Goal: Answer question/provide support: Share knowledge or assist other users

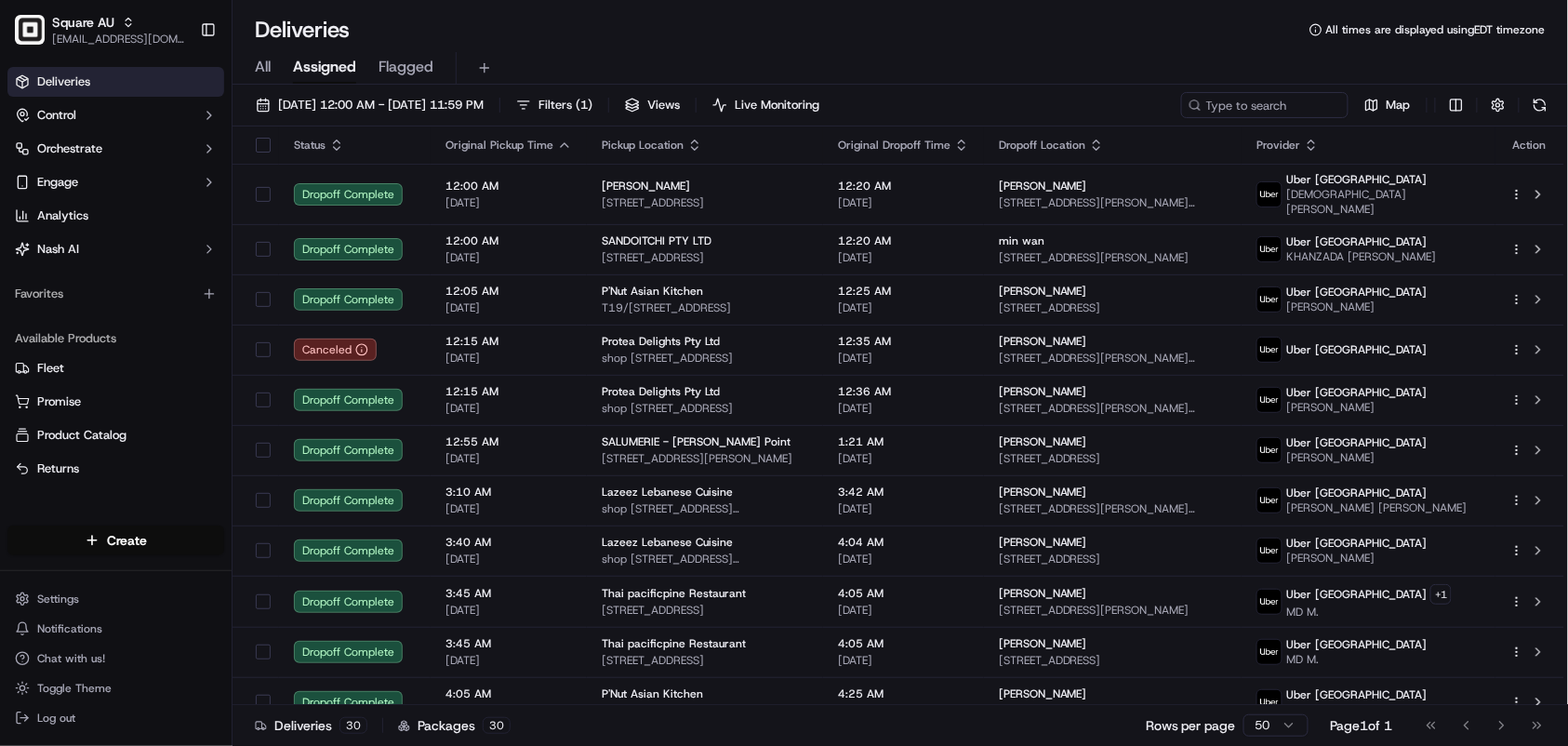
click at [766, 730] on div "Deliveries 30 Packages 30 Rows per page 50 Page 1 of 1 Go to first page Go to p…" at bounding box center [900, 725] width 1335 height 42
click at [91, 28] on span "Square AU" at bounding box center [83, 22] width 62 height 19
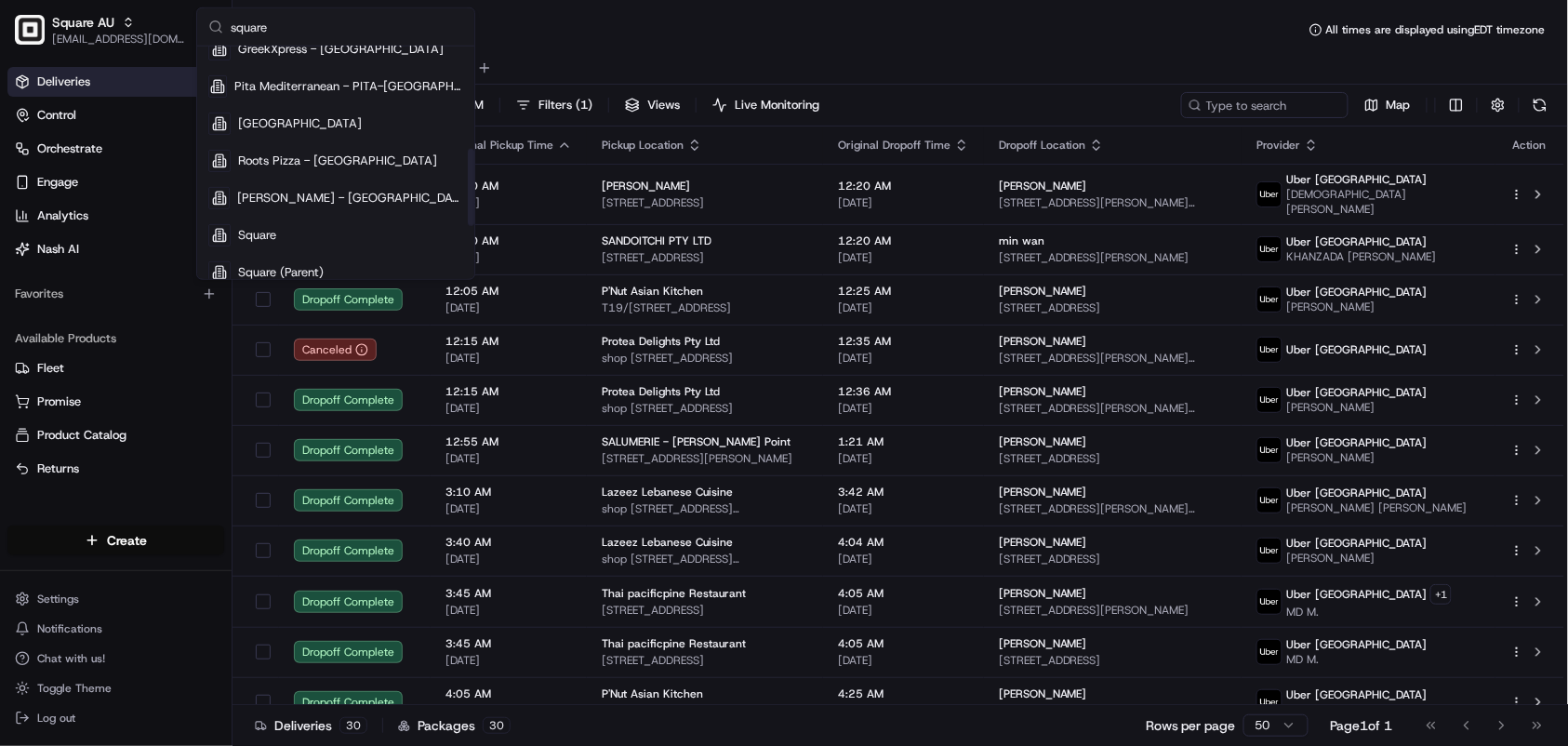
scroll to position [310, 0]
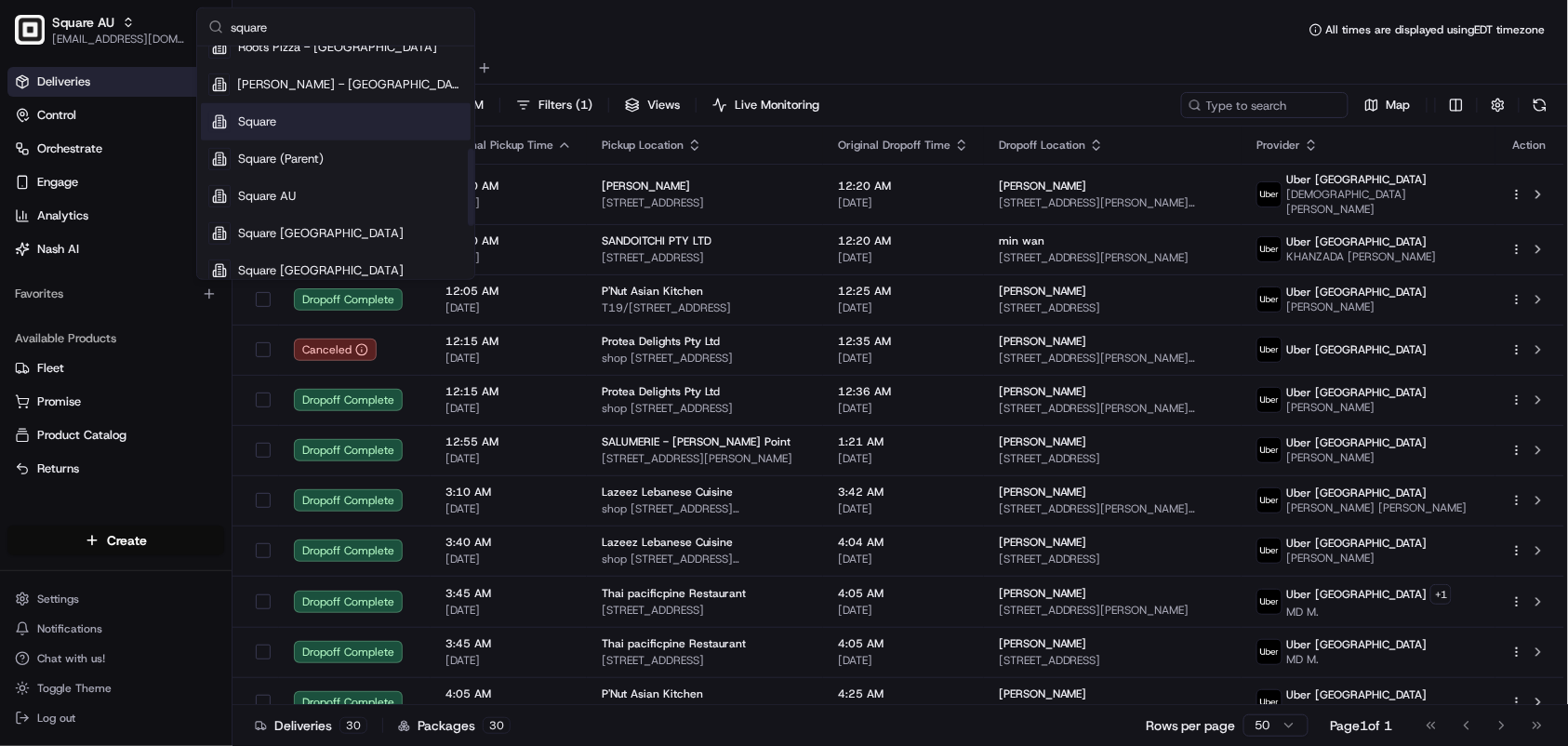
type input "square"
click at [319, 127] on div "Square" at bounding box center [336, 121] width 270 height 37
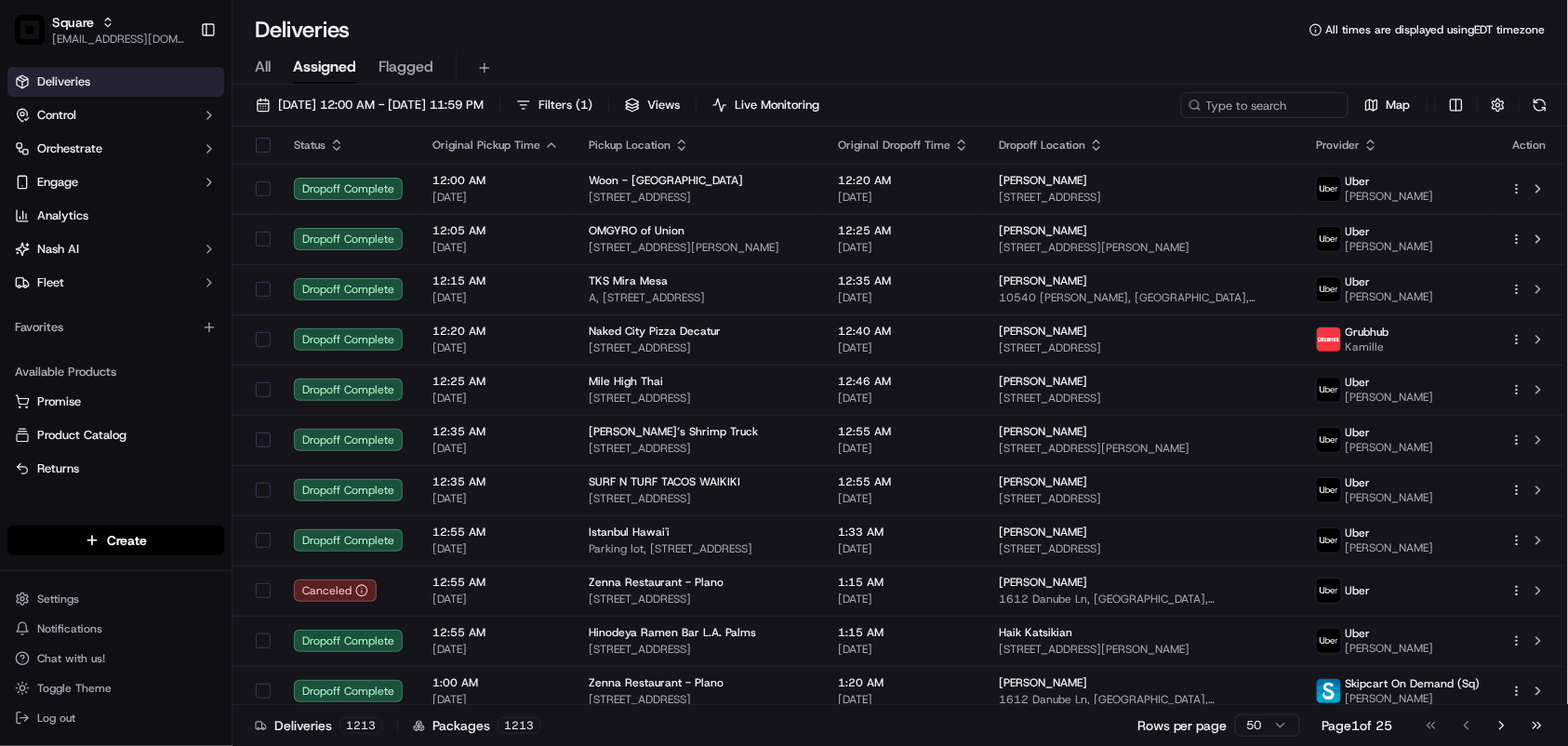
click at [745, 47] on div "All Assigned Flagged" at bounding box center [900, 65] width 1335 height 40
click at [1233, 103] on input at bounding box center [1236, 105] width 223 height 26
paste input "3687013"
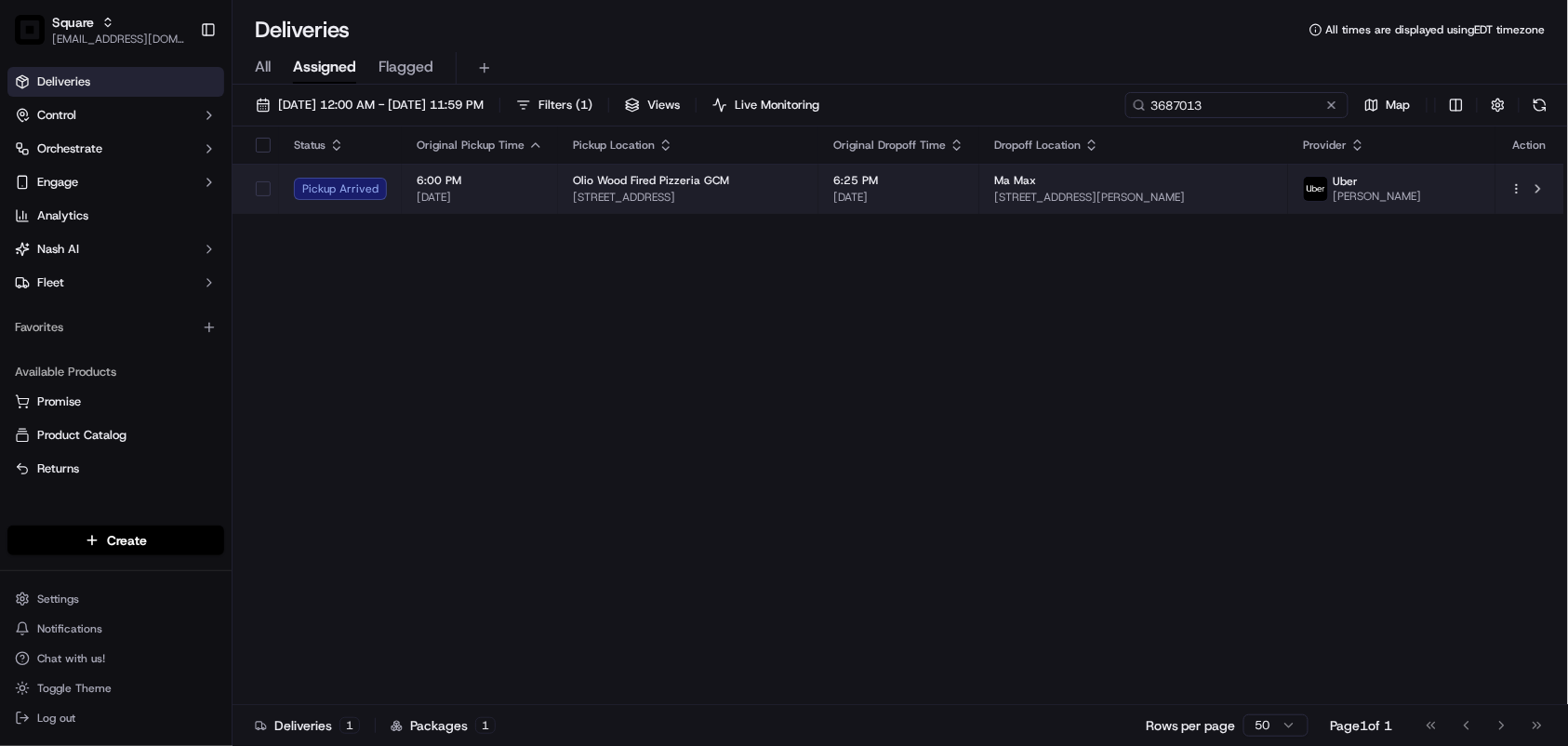
type input "3687013"
click at [979, 190] on td "6:25 PM 09/22/2025" at bounding box center [898, 189] width 161 height 50
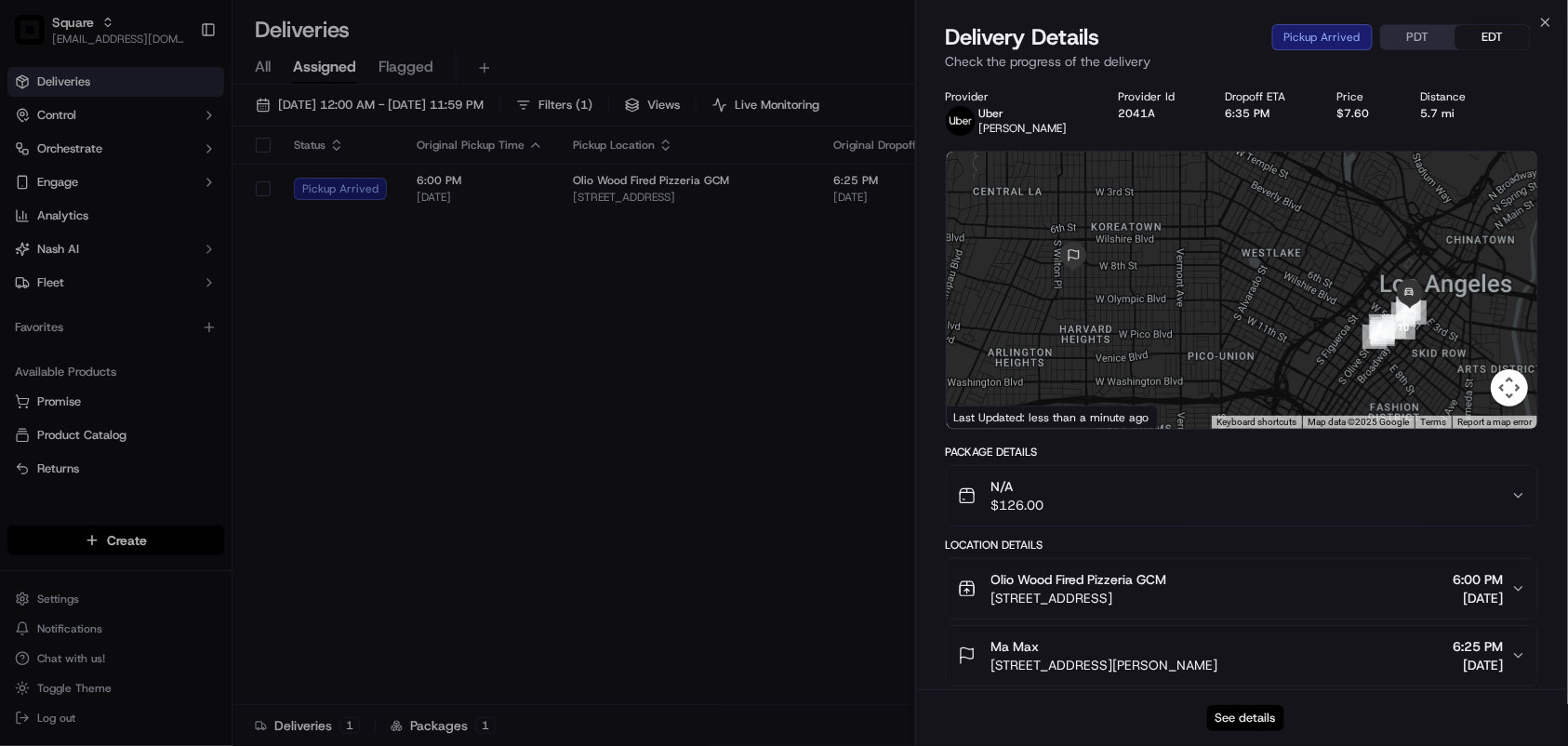
click at [1229, 708] on button "See details" at bounding box center [1244, 718] width 77 height 26
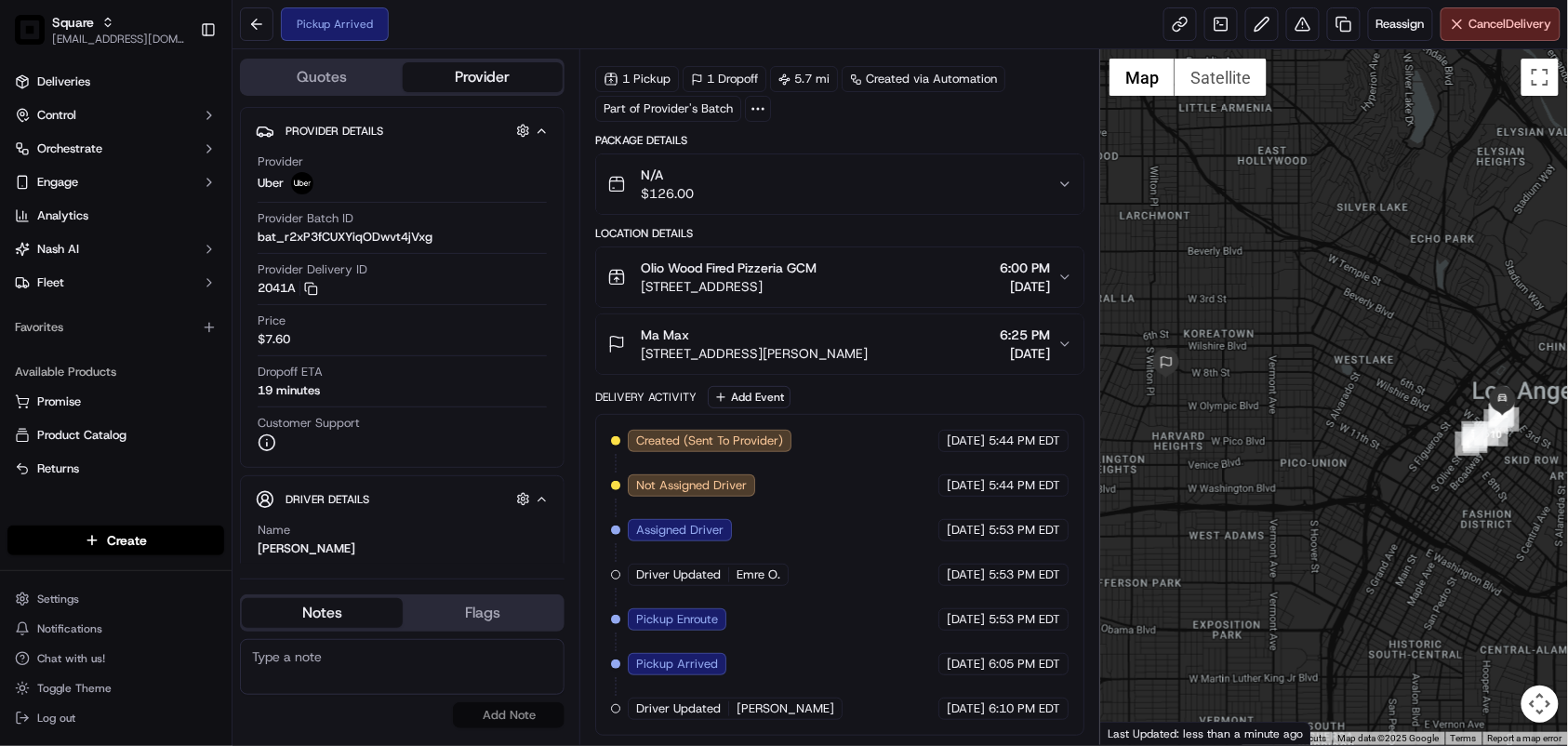
click at [1073, 402] on div "Delivery Activity Add Event" at bounding box center [840, 396] width 489 height 22
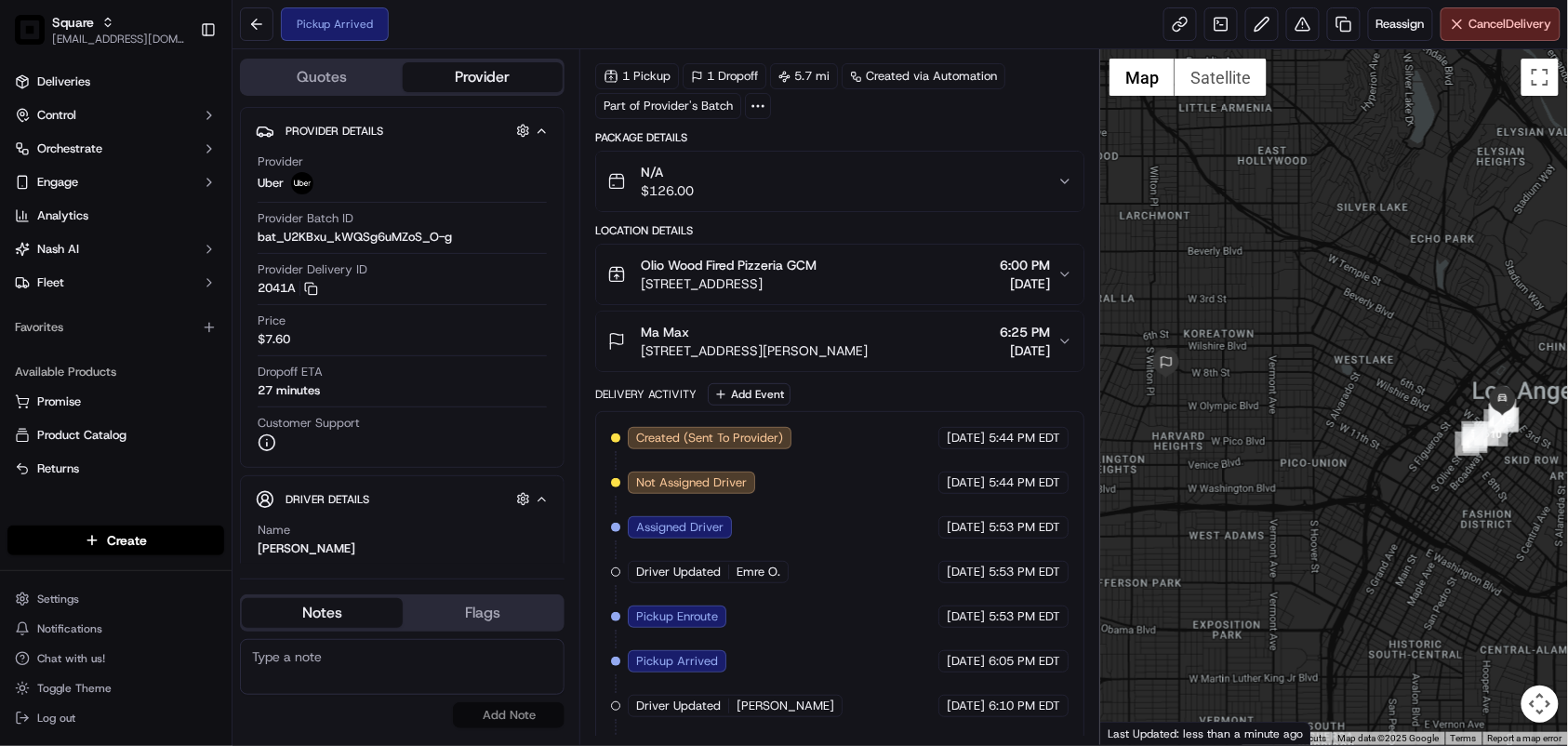
click at [599, 725] on div "Created (Sent To Provider) Uber [DATE] 5:44 PM EDT Not Assigned Driver Uber [DA…" at bounding box center [840, 617] width 489 height 411
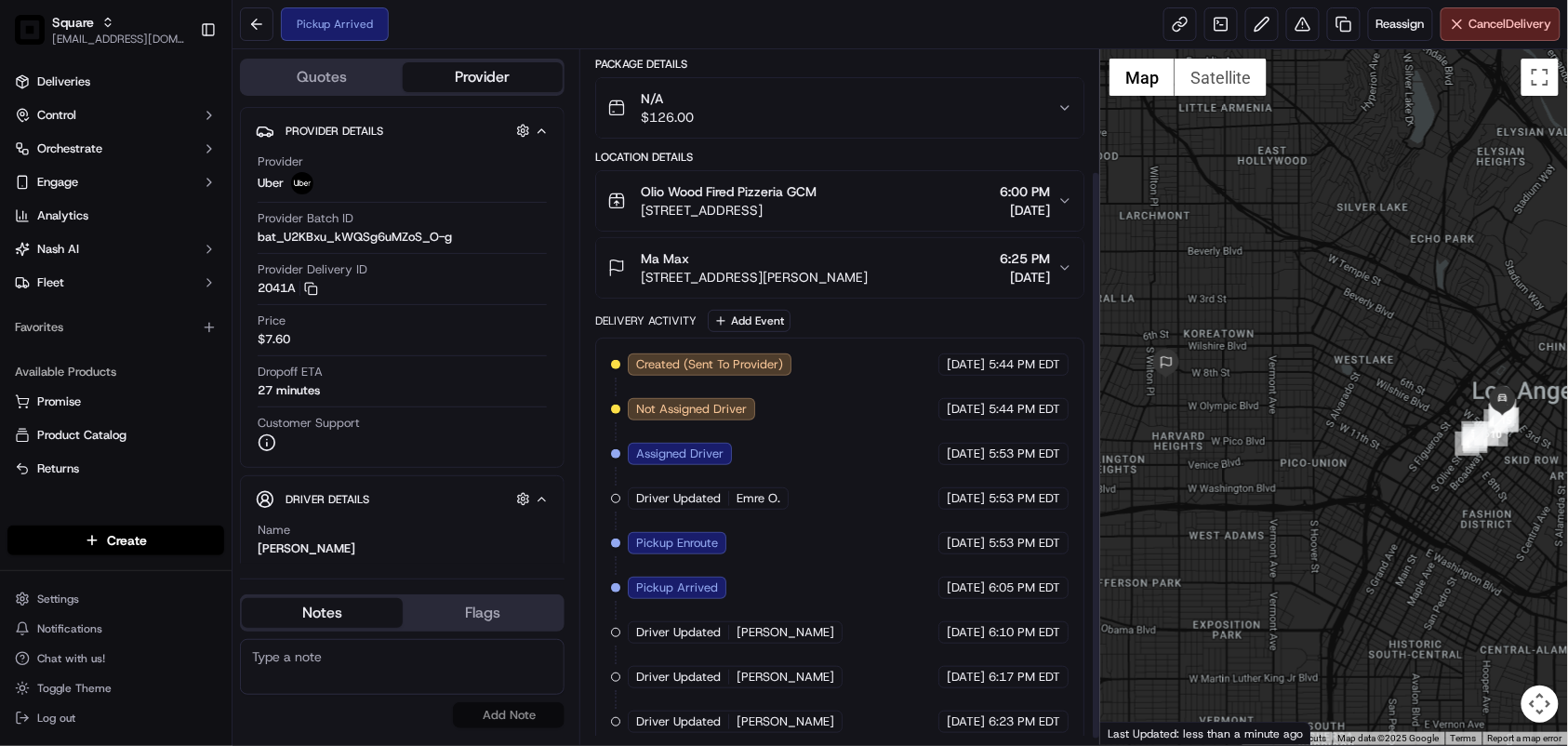
scroll to position [155, 0]
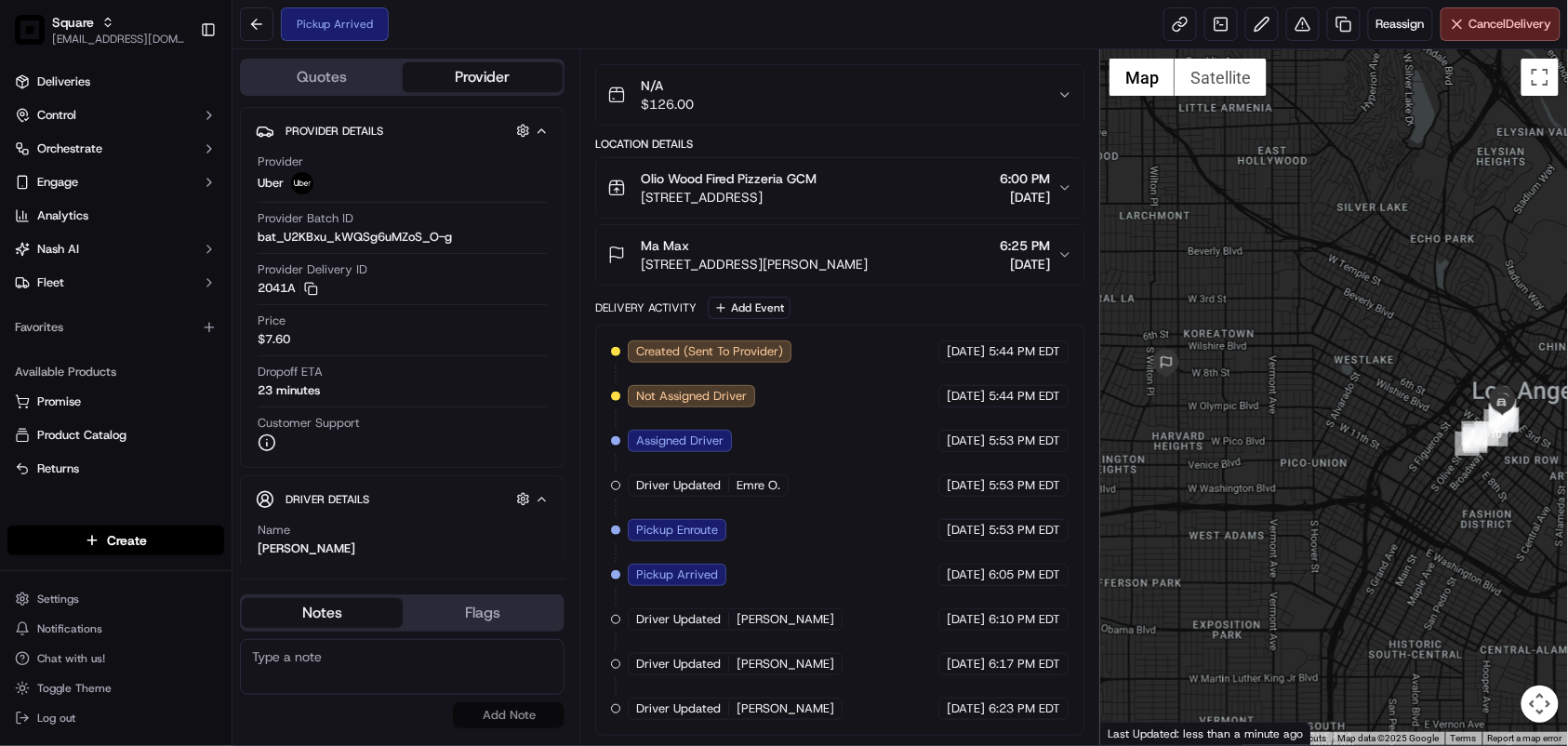
click at [583, 697] on div "Summary 3687013 PDT EDT Created: [DATE] 5:44 PM Strategy: Default Square Strate…" at bounding box center [839, 396] width 520 height 695
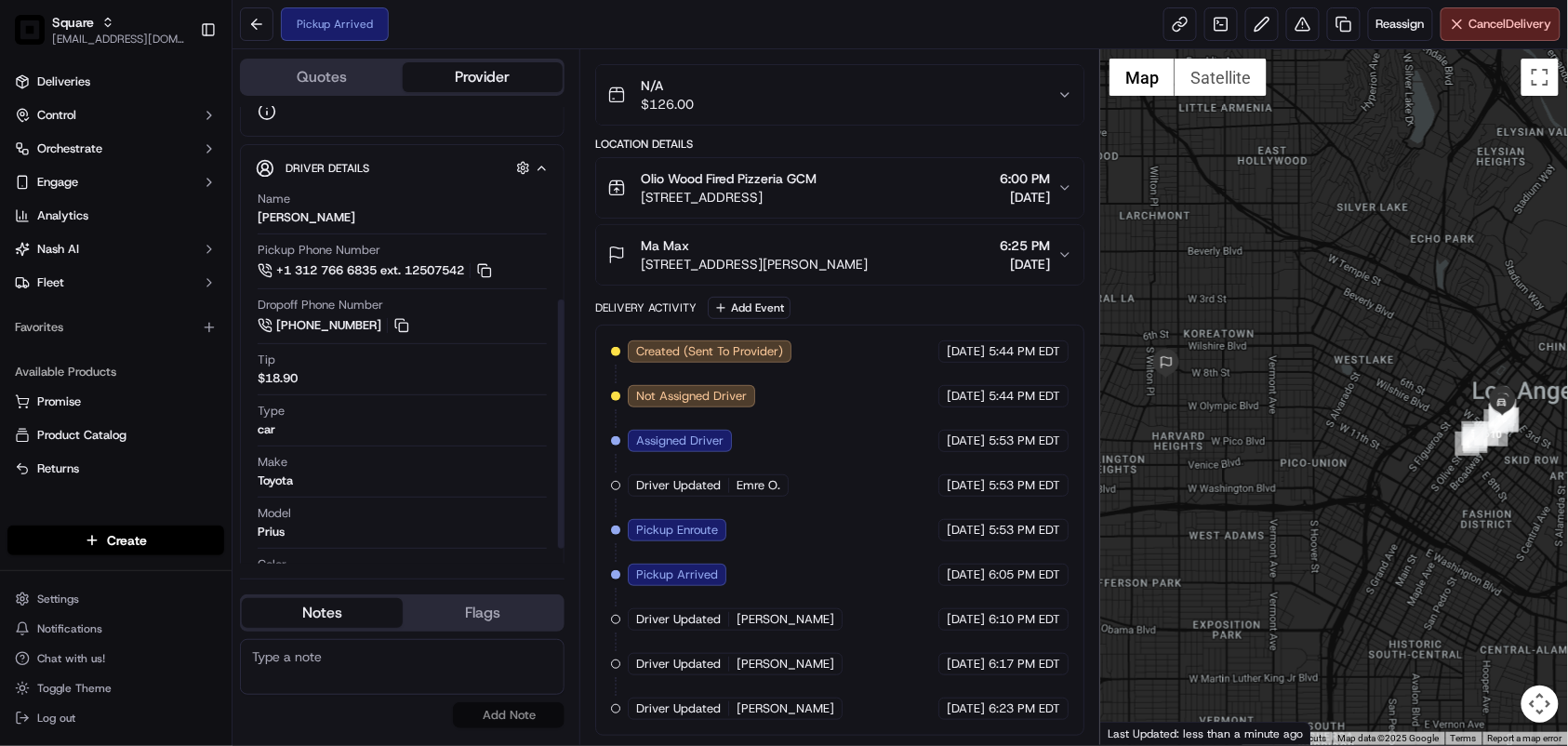
scroll to position [378, 0]
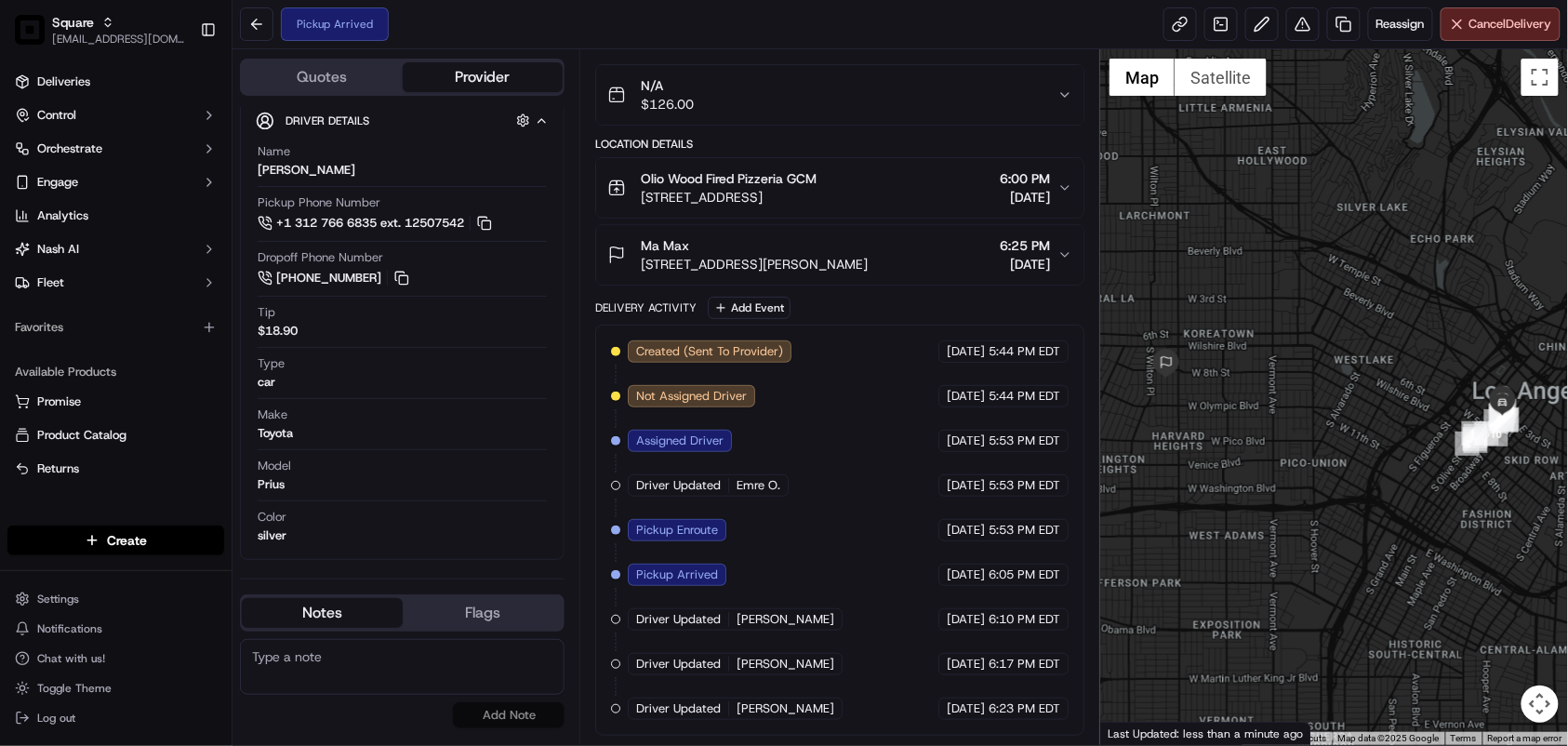
click at [772, 487] on span "Emre O." at bounding box center [758, 485] width 44 height 17
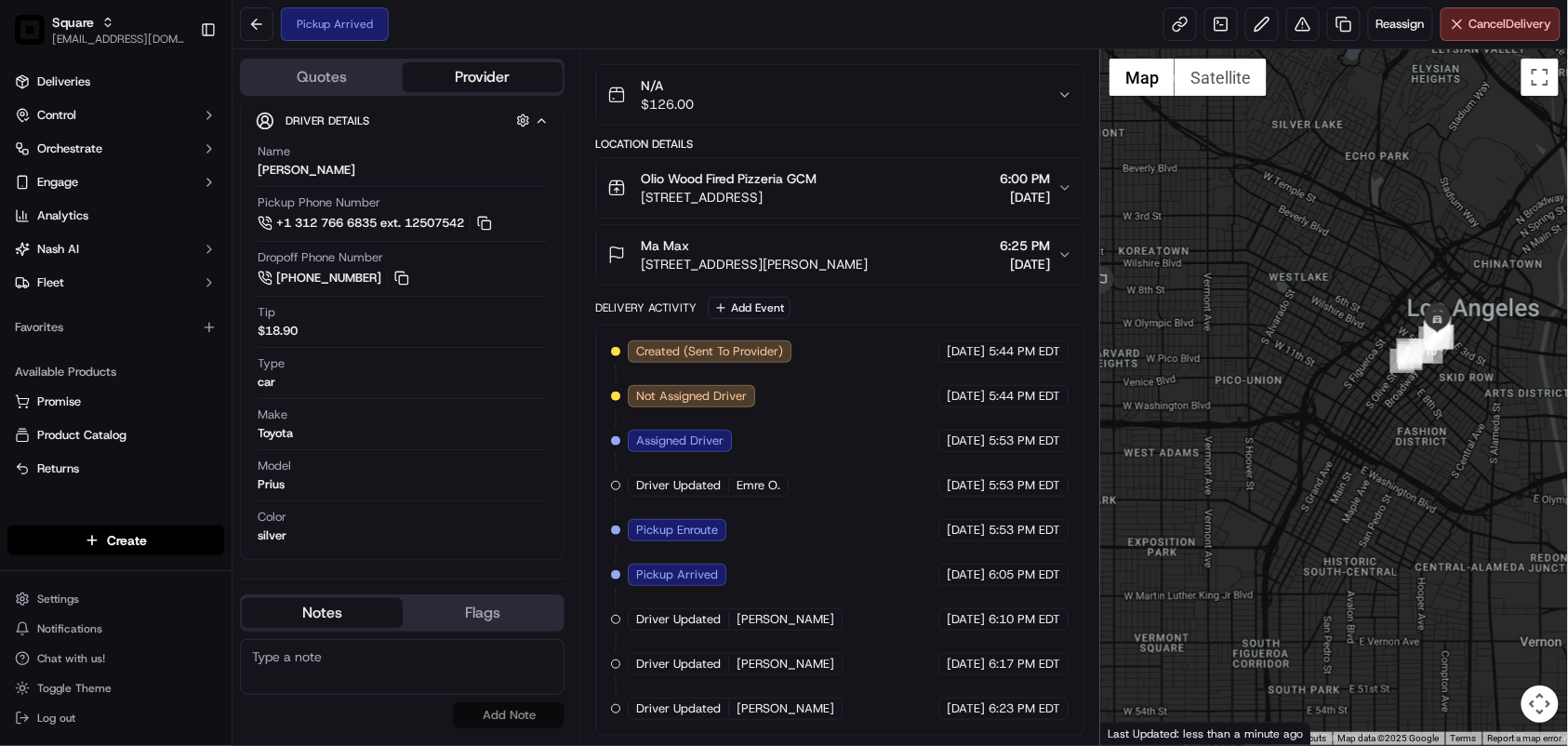
drag, startPoint x: 1363, startPoint y: 520, endPoint x: 1283, endPoint y: 407, distance: 138.5
click at [1283, 407] on div at bounding box center [1333, 396] width 467 height 695
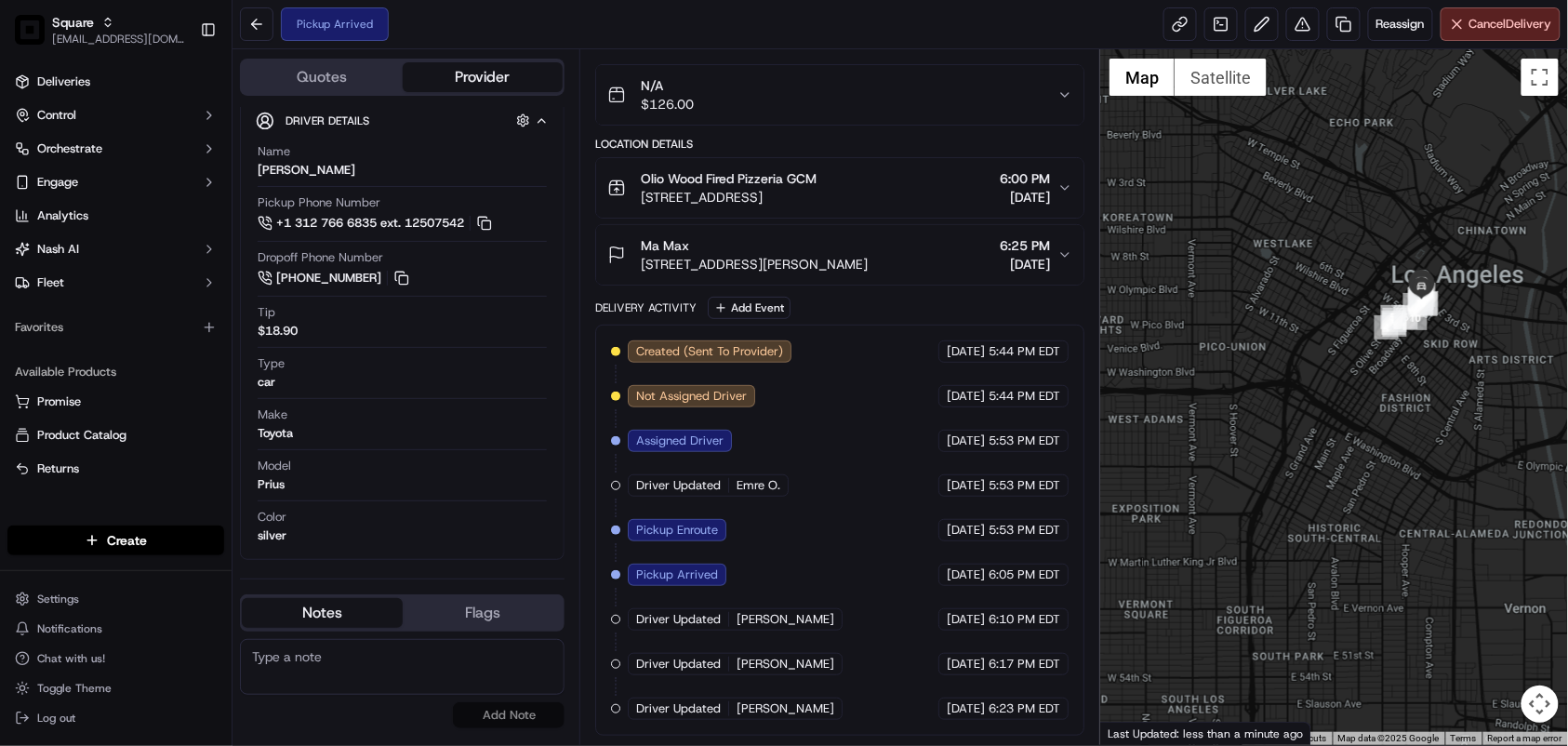
click at [582, 727] on div "Summary 3687013 PDT EDT Created: [DATE] 5:44 PM Strategy: Default Square Strate…" at bounding box center [839, 396] width 520 height 695
click at [1073, 248] on button "Ma Max [STREET_ADDRESS][PERSON_NAME] 6:25 PM [DATE]" at bounding box center [840, 255] width 487 height 60
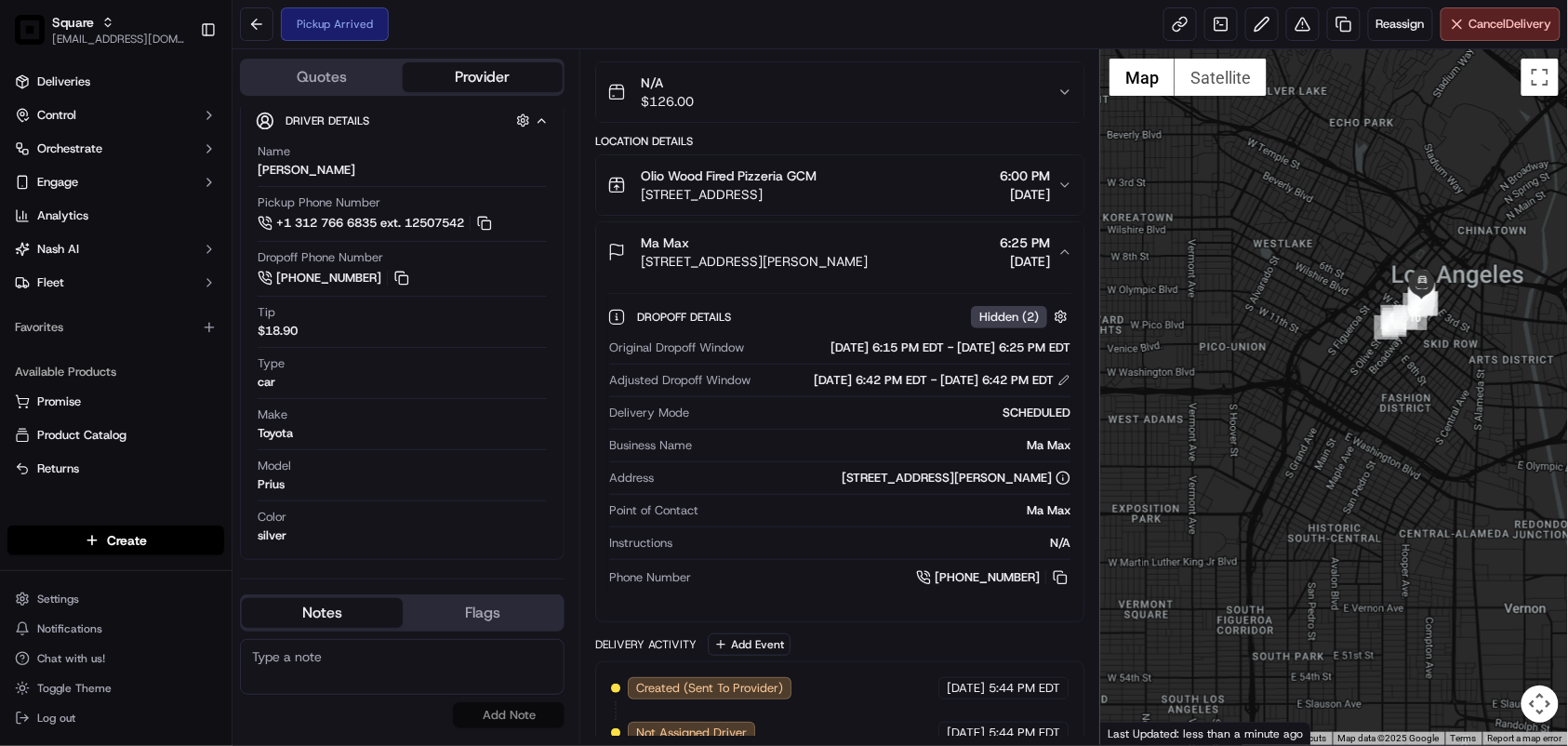
click at [1073, 248] on button "Ma Max [STREET_ADDRESS][PERSON_NAME] 6:25 PM [DATE]" at bounding box center [840, 253] width 487 height 60
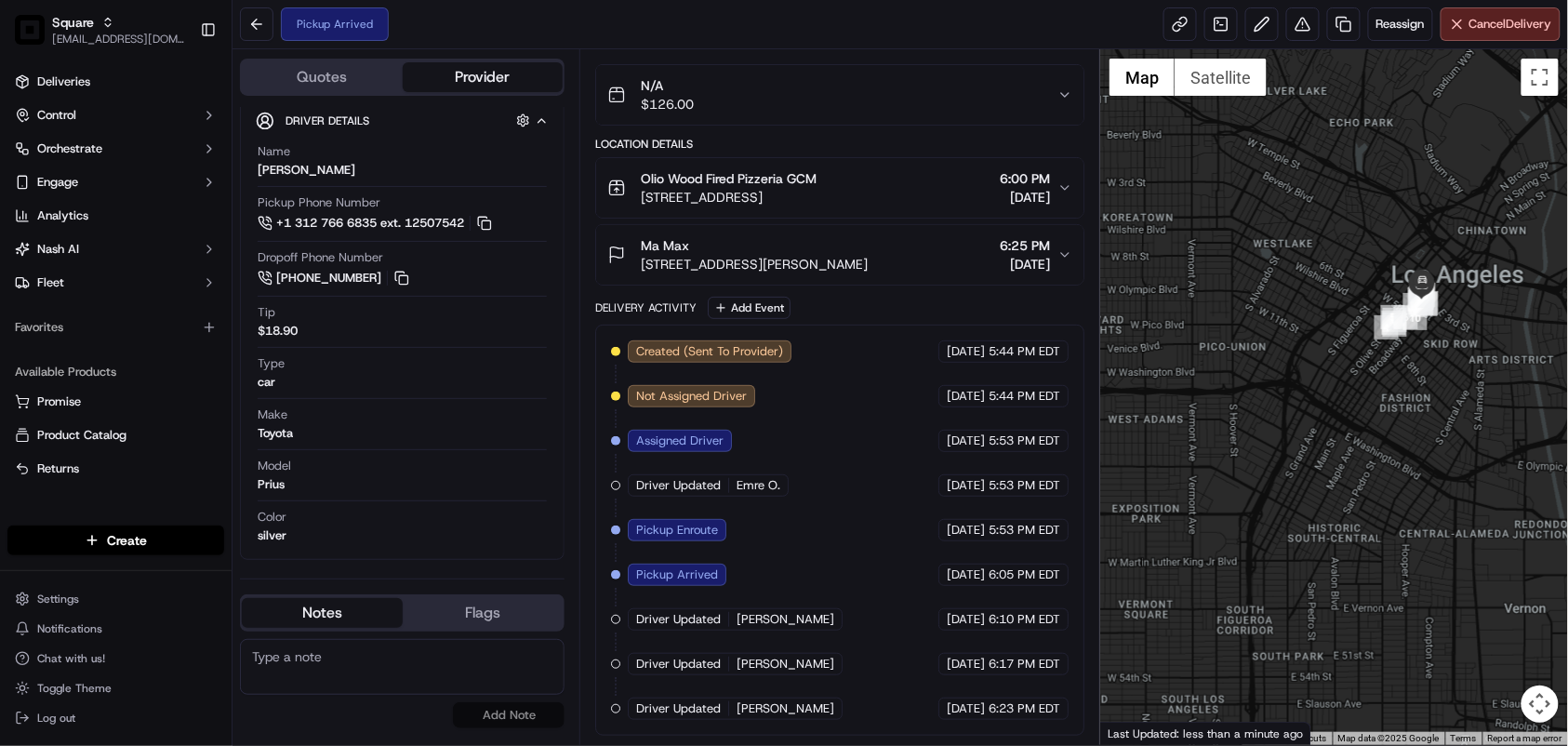
click at [802, 45] on div "Pickup Arrived Reassign Cancel Delivery" at bounding box center [900, 24] width 1335 height 49
click at [584, 727] on div "Summary 3687013 PDT EDT Created: [DATE] 5:44 PM Strategy: Default Square Strate…" at bounding box center [839, 396] width 520 height 695
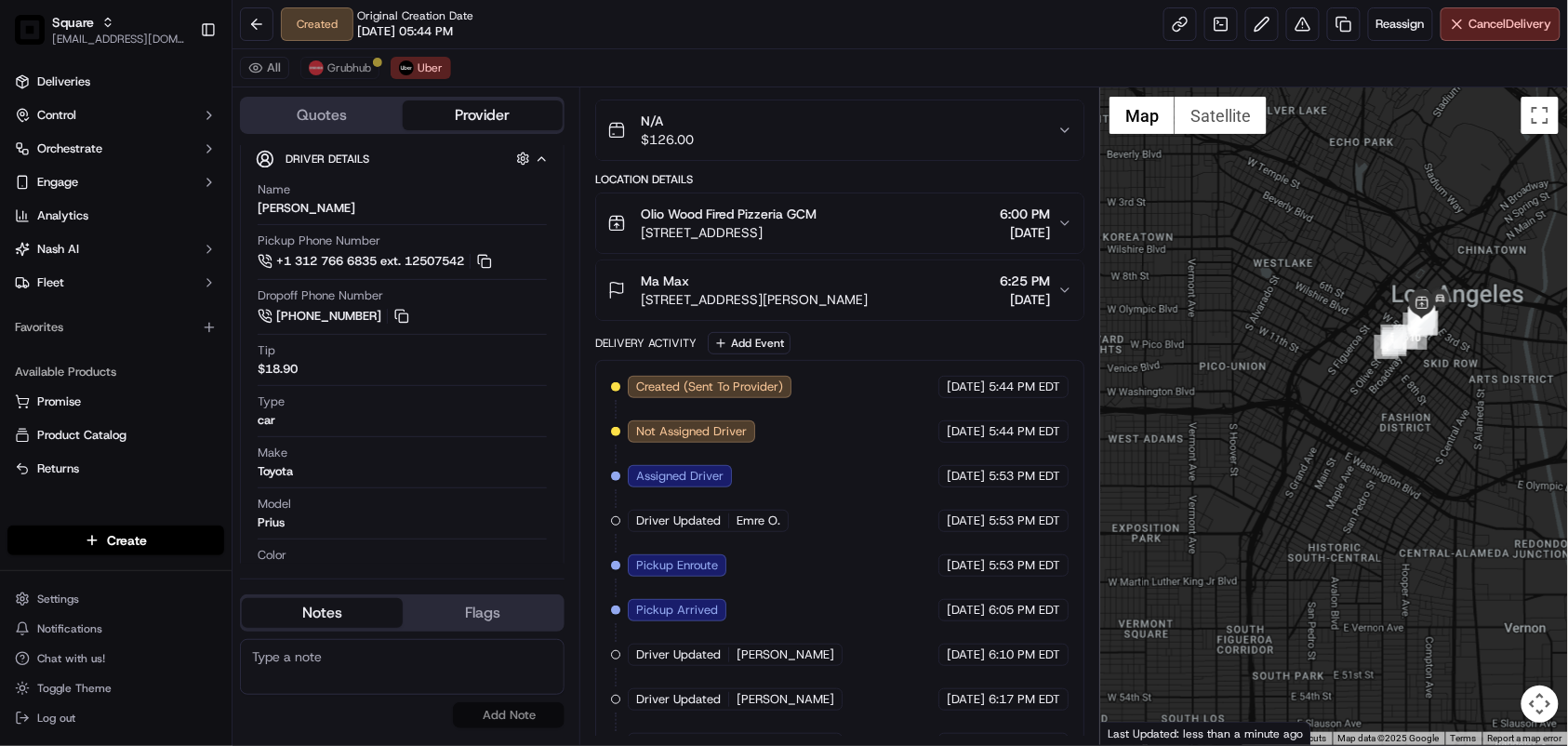
scroll to position [420, 0]
click at [747, 61] on div "All Grubhub Uber" at bounding box center [900, 68] width 1335 height 38
click at [359, 72] on span "Grubhub" at bounding box center [350, 68] width 44 height 15
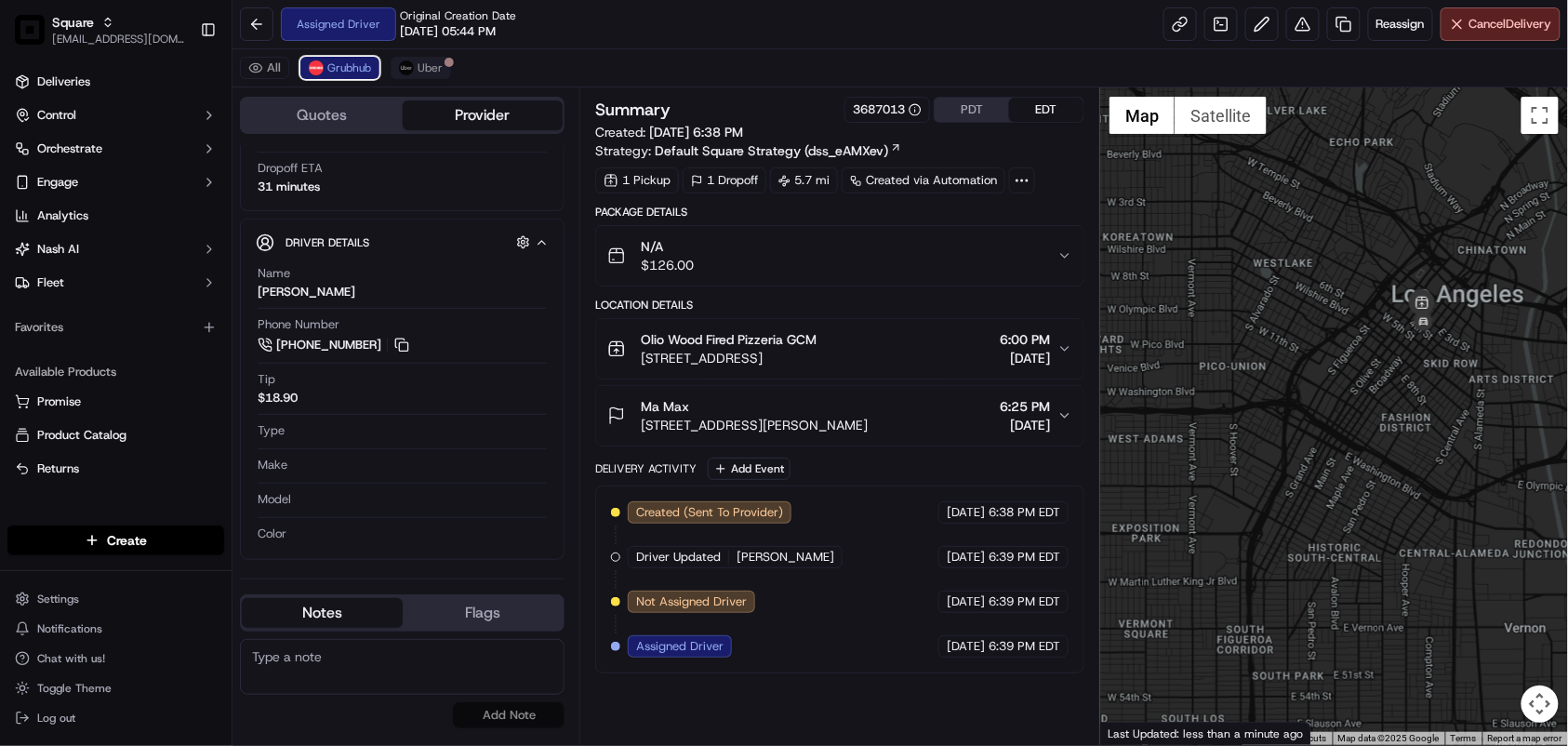
scroll to position [0, 0]
click at [417, 67] on span "Uber" at bounding box center [429, 68] width 25 height 15
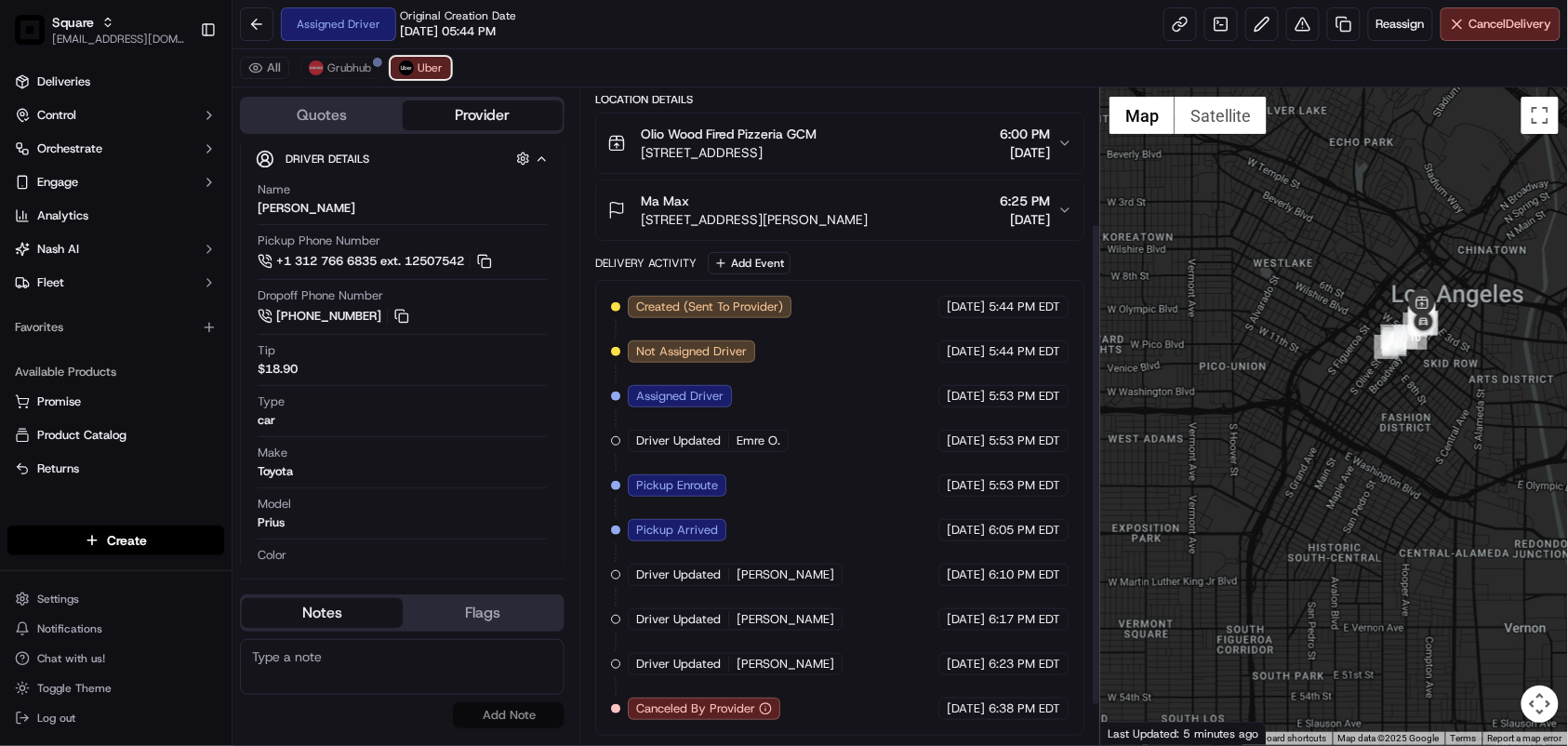
scroll to position [237, 0]
click at [591, 730] on div "Summary 3687013 PDT EDT Created: [DATE] 5:44 PM Strategy: Default Square Strate…" at bounding box center [839, 416] width 520 height 657
click at [591, 693] on div "Summary 3687013 PDT EDT Created: [DATE] 5:44 PM Strategy: Default Square Strate…" at bounding box center [839, 416] width 520 height 657
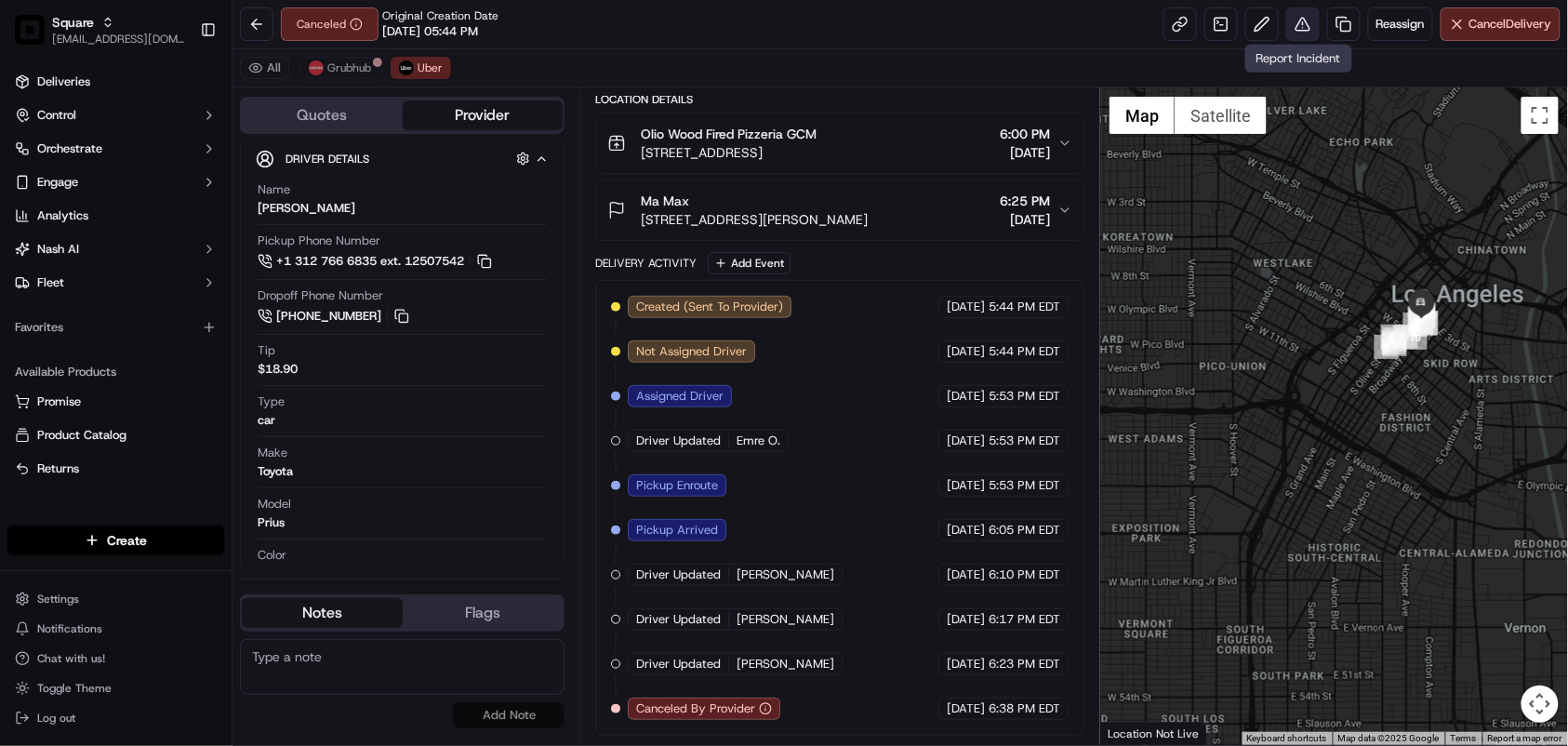
click at [1298, 28] on button at bounding box center [1303, 24] width 34 height 34
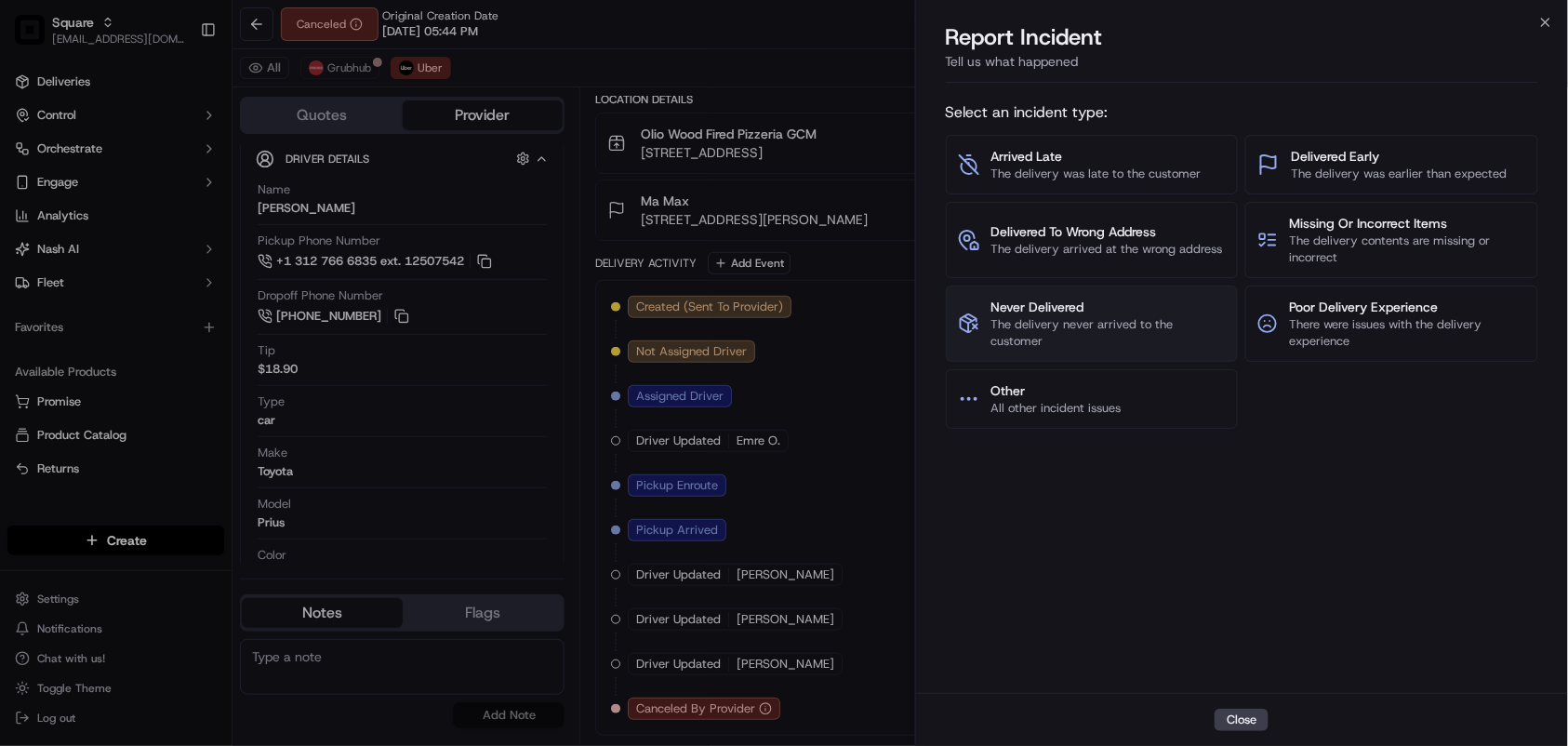
click at [1086, 331] on span "The delivery never arrived to the customer" at bounding box center [1109, 334] width 236 height 34
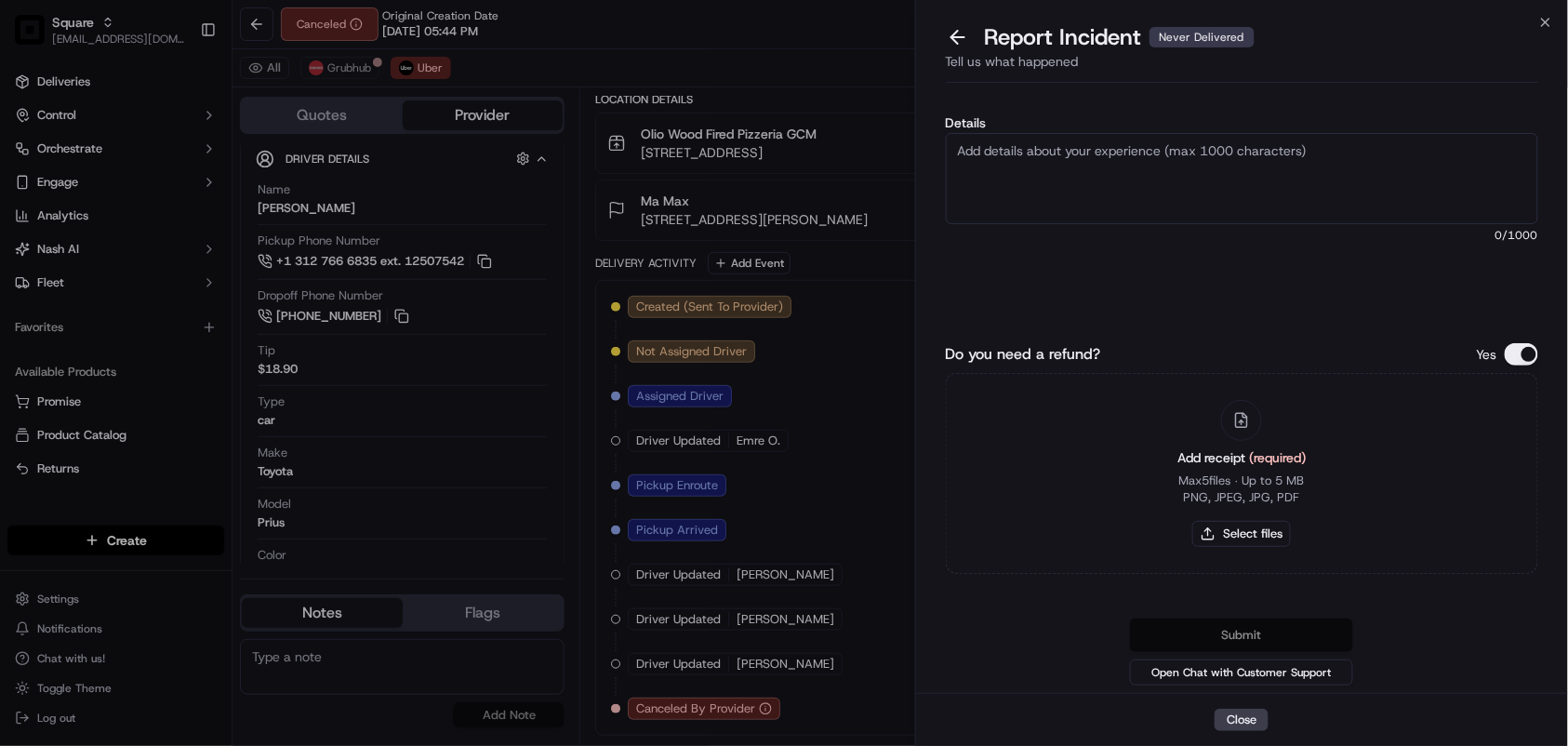
click at [1099, 182] on textarea "Details" at bounding box center [1242, 178] width 593 height 91
click at [1188, 158] on textarea "Stolen food. The first driver Emre O. took the food and never deliver to custom…" at bounding box center [1242, 178] width 593 height 91
type textarea "Stolen food. The first driver Emre O. pickup the food and never deliver to cust…"
click at [1511, 354] on button "Do you need a refund?" at bounding box center [1521, 355] width 34 height 22
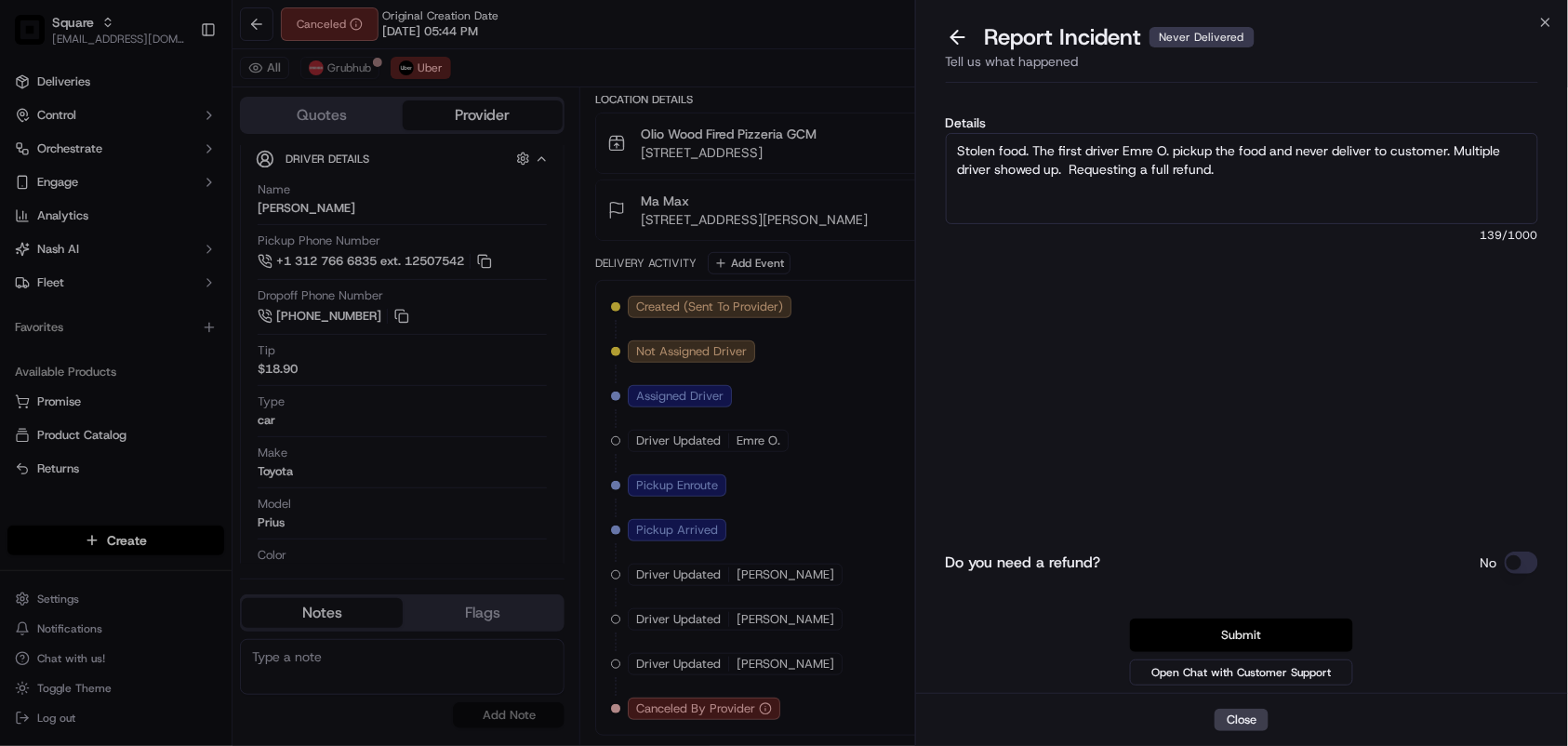
click at [1261, 635] on button "Submit" at bounding box center [1240, 635] width 223 height 34
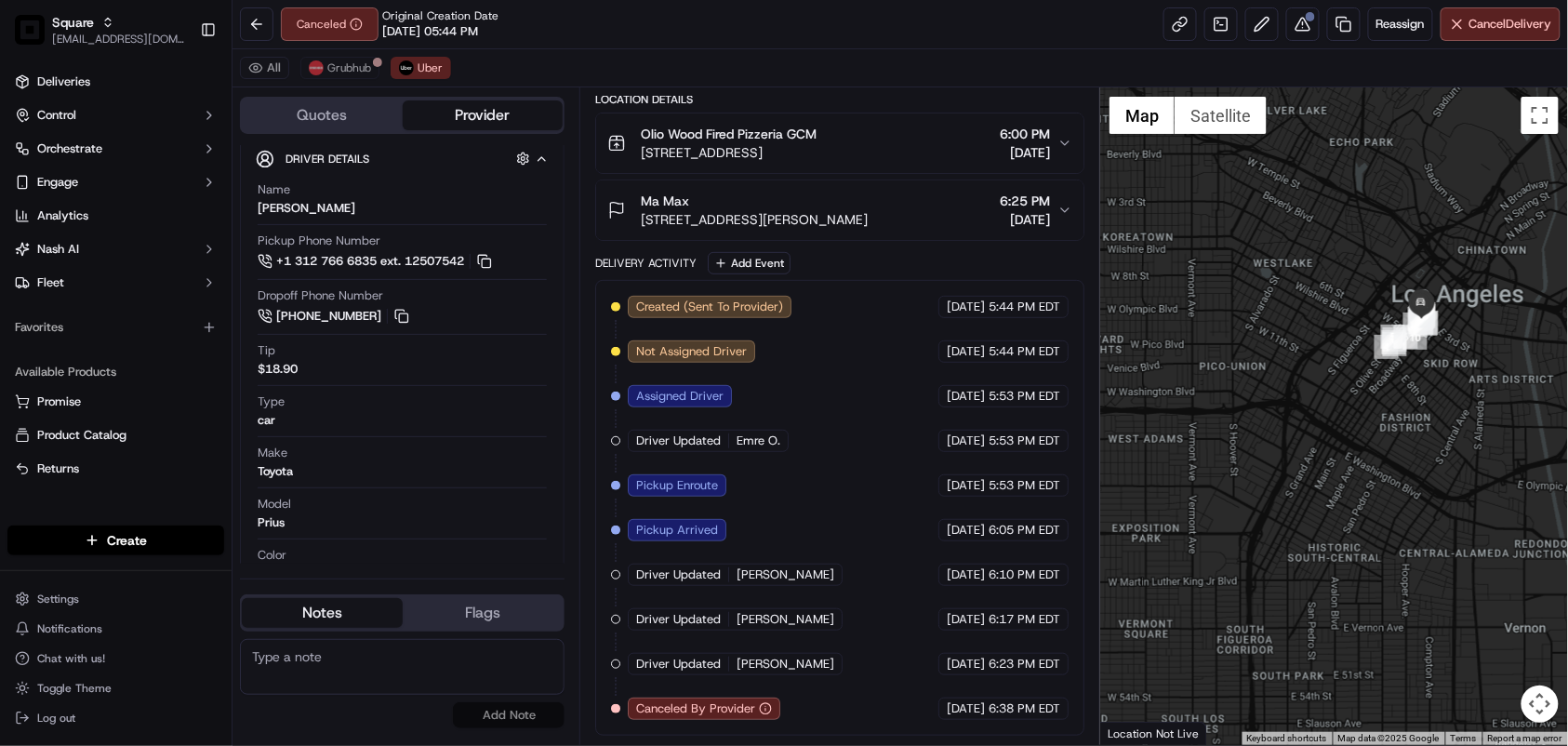
click at [425, 681] on textarea at bounding box center [401, 667] width 325 height 56
paste textarea "Caller Details: Merchant Reason for call: pickup by driver and unassigned himse…"
type textarea "Caller Details: Merchant Reason for call: pickup by driver and unassigned himse…"
click at [490, 710] on button "Add Note" at bounding box center [508, 715] width 112 height 26
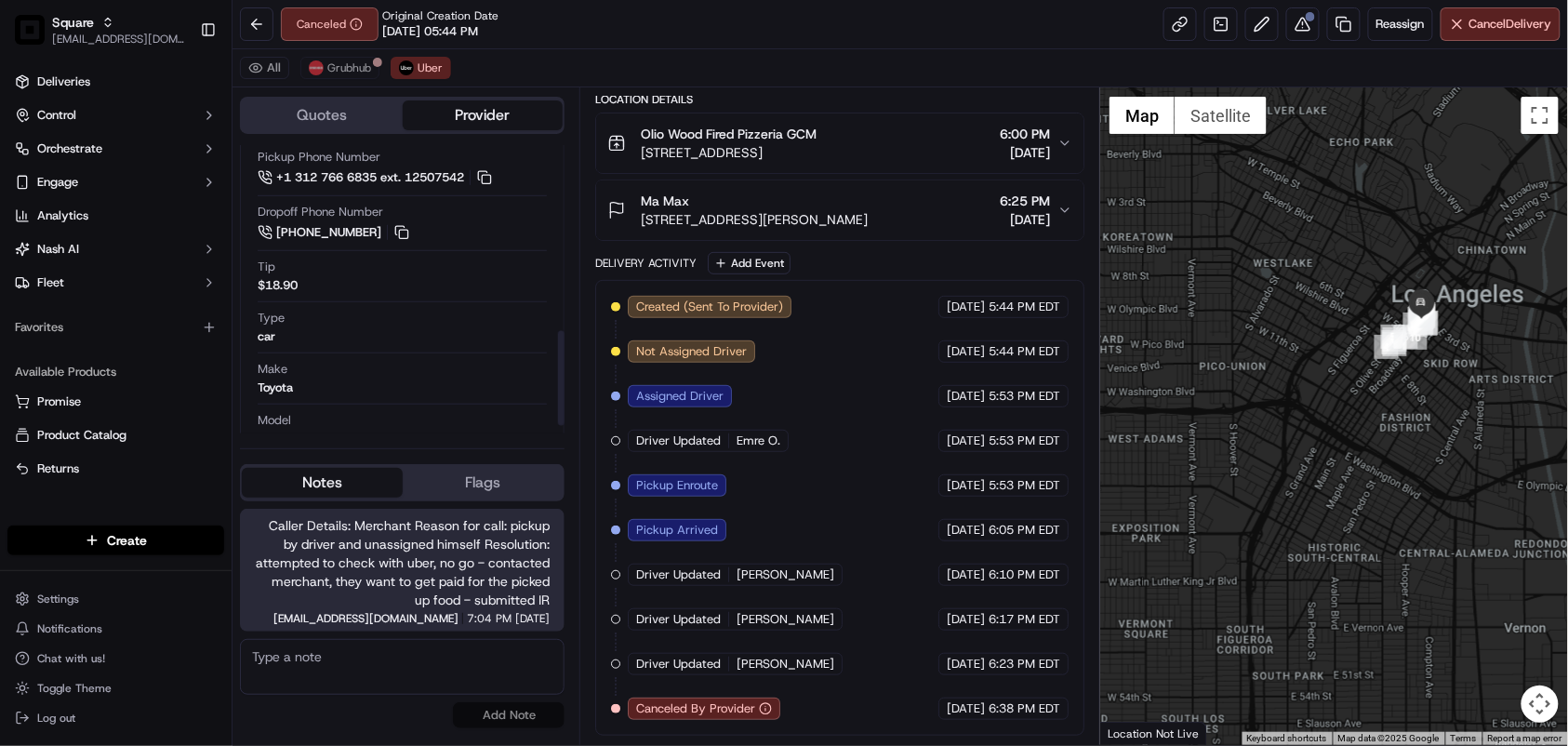
scroll to position [588, 0]
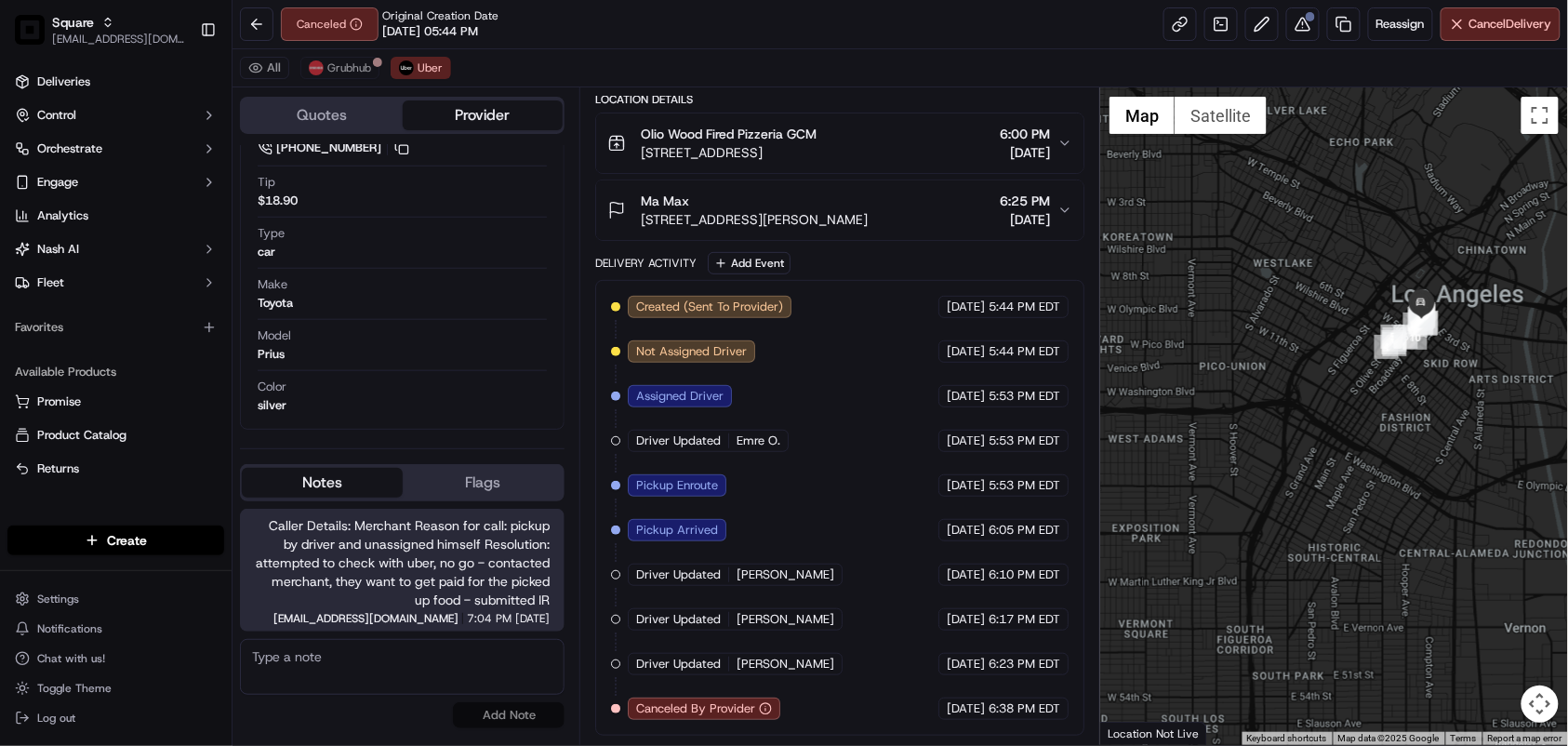
click at [600, 679] on div "Created (Sent To Provider) Uber [DATE] 5:44 PM EDT Not Assigned Driver Uber [DA…" at bounding box center [840, 507] width 489 height 455
click at [1292, 20] on button at bounding box center [1303, 24] width 34 height 34
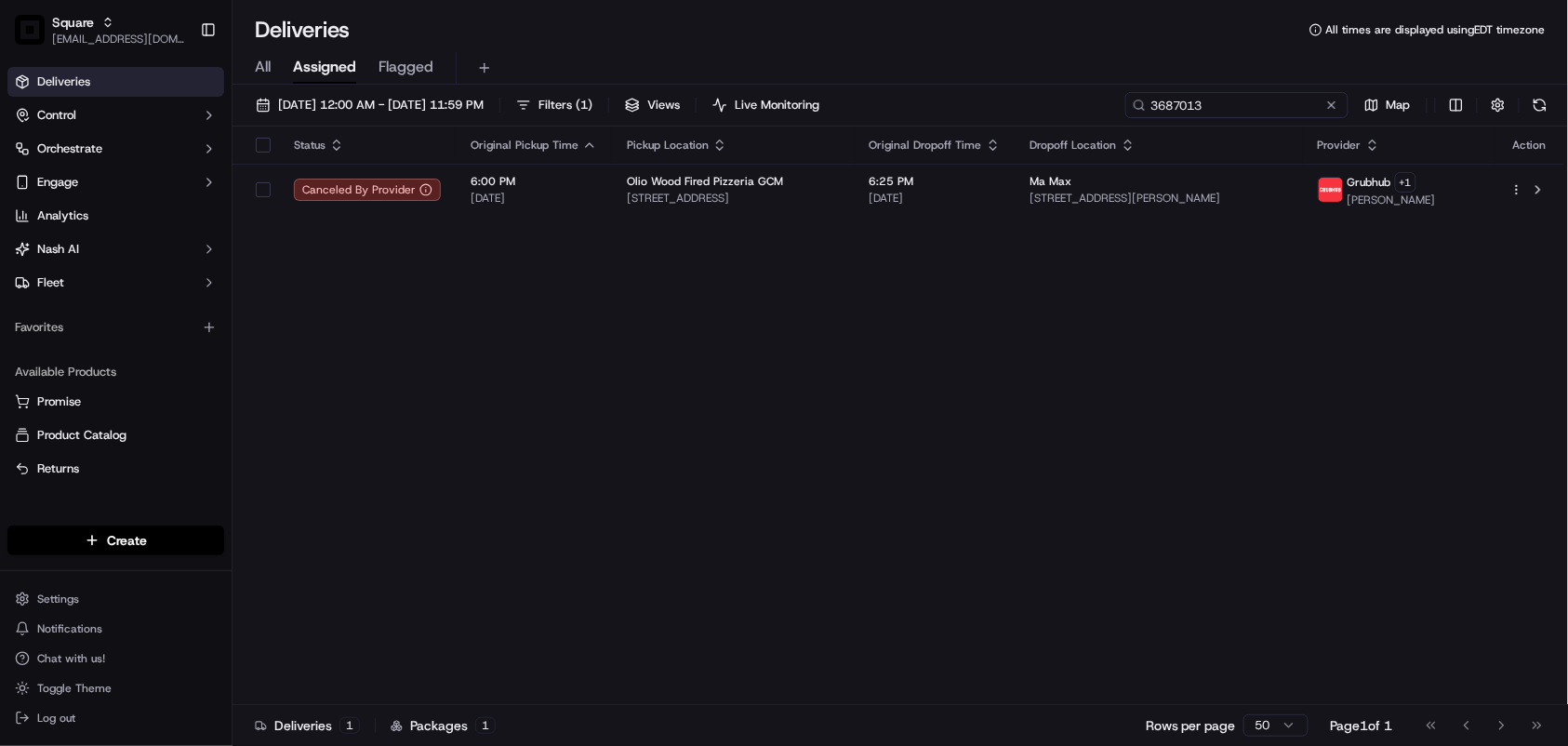
click at [1292, 101] on input "3687013" at bounding box center [1236, 105] width 223 height 26
paste input "5246832"
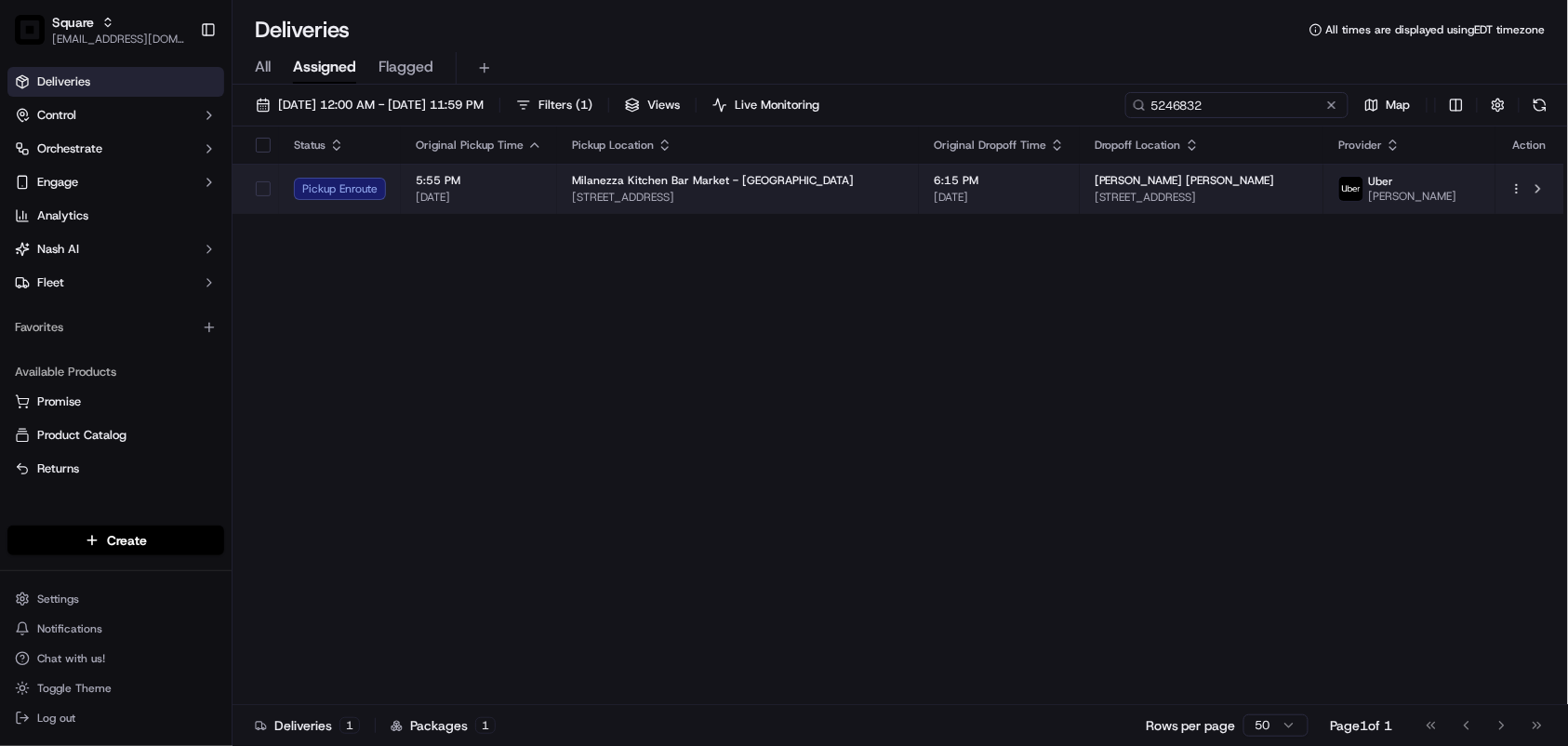
type input "5246832"
click at [783, 187] on span "Milanezza Kitchen Bar Market - Key Biscayne" at bounding box center [713, 180] width 282 height 15
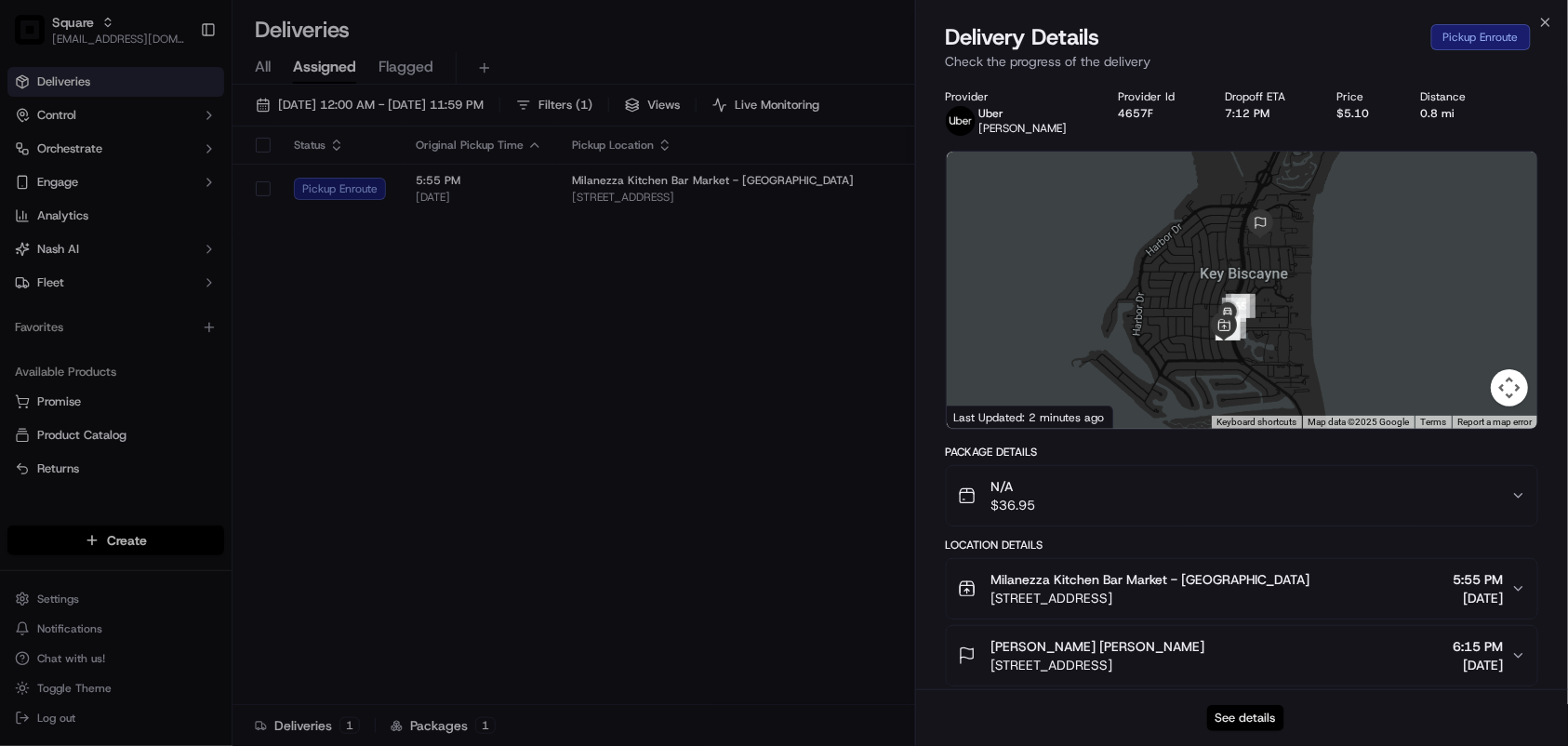
click at [1232, 718] on button "See details" at bounding box center [1244, 718] width 77 height 26
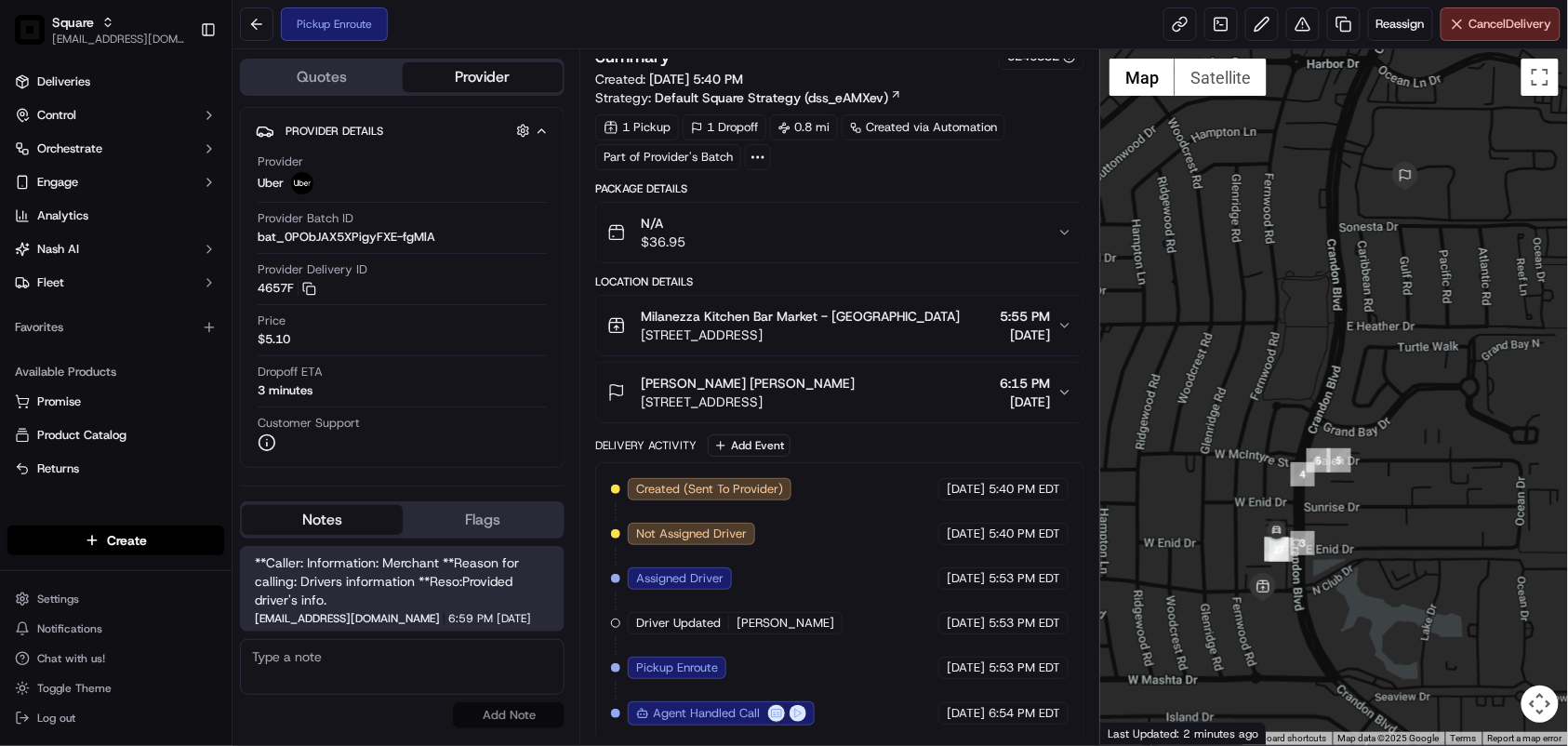
scroll to position [23, 0]
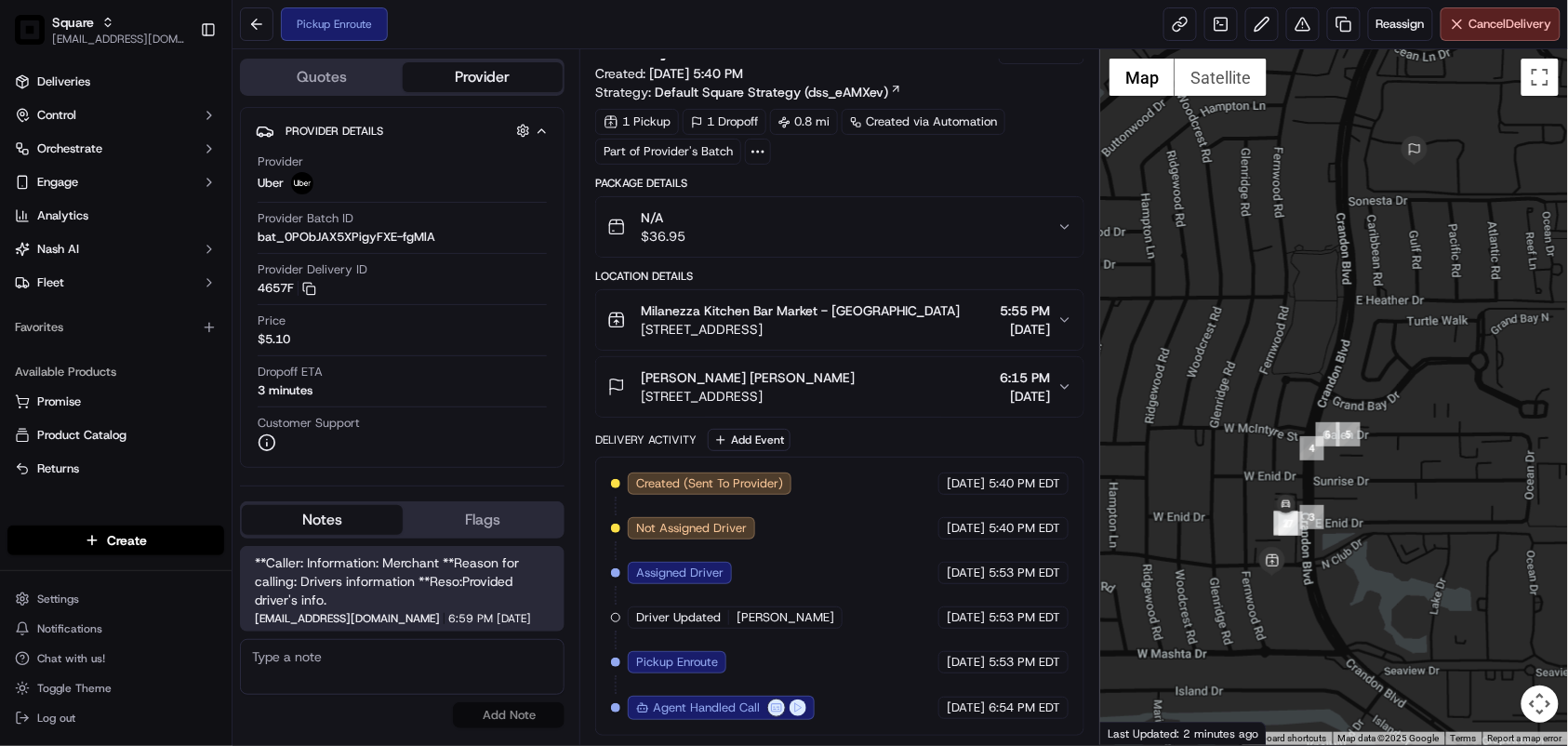
drag, startPoint x: 1328, startPoint y: 610, endPoint x: 1340, endPoint y: 576, distance: 36.1
click at [1340, 576] on div at bounding box center [1333, 396] width 467 height 695
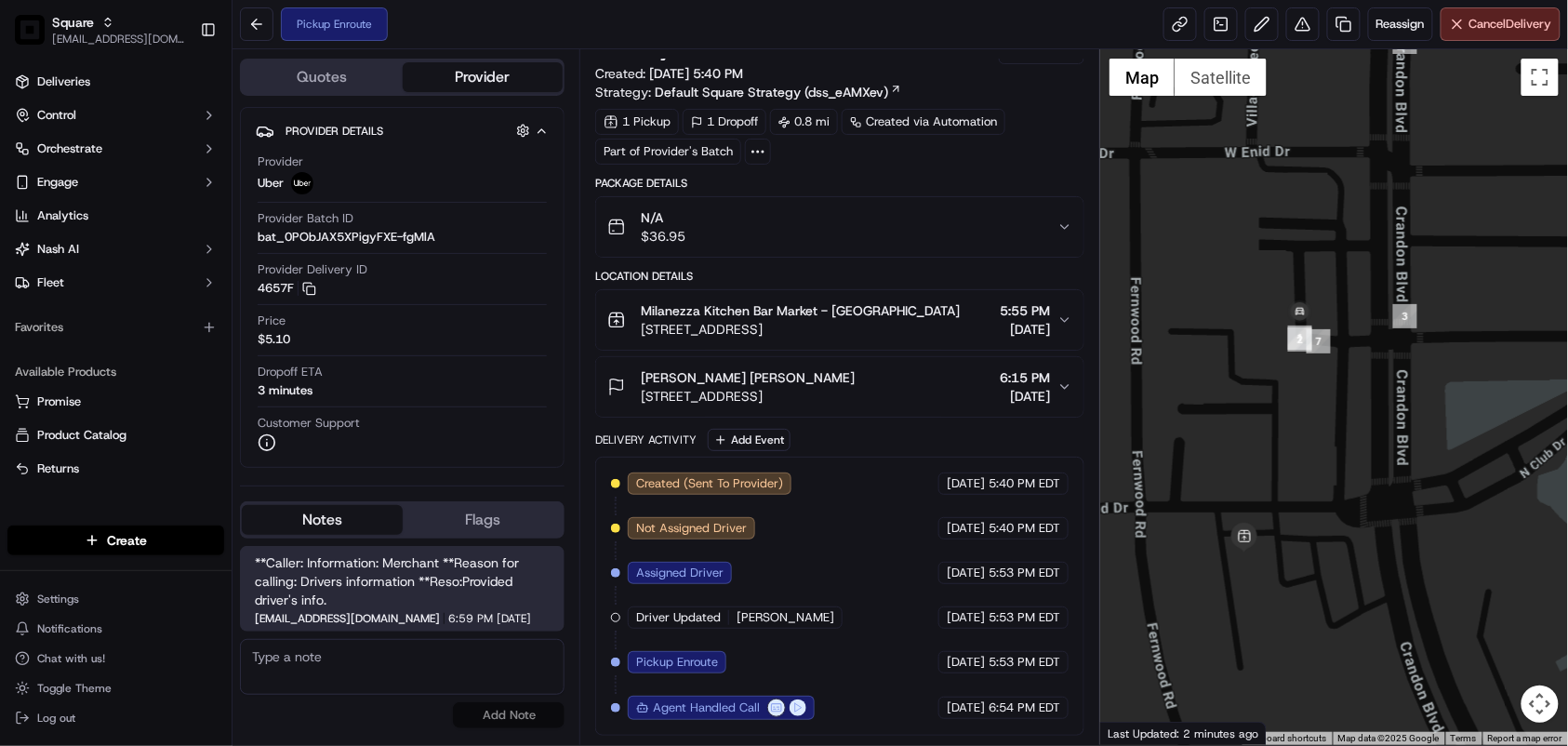
drag, startPoint x: 1297, startPoint y: 562, endPoint x: 1333, endPoint y: 513, distance: 60.8
click at [1333, 513] on div at bounding box center [1333, 396] width 467 height 695
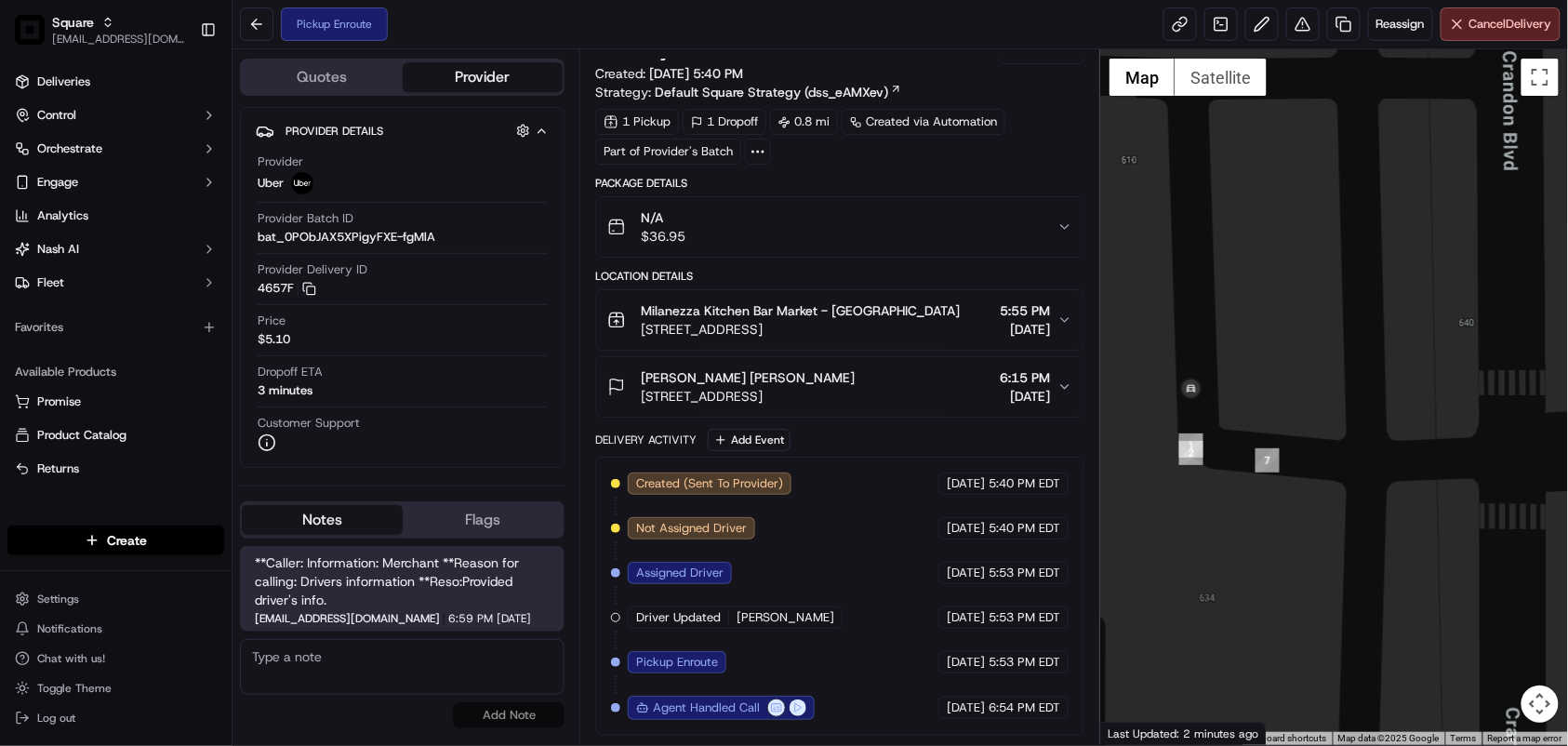
drag, startPoint x: 1348, startPoint y: 317, endPoint x: 1386, endPoint y: 405, distance: 95.9
click at [1386, 405] on div at bounding box center [1333, 396] width 467 height 695
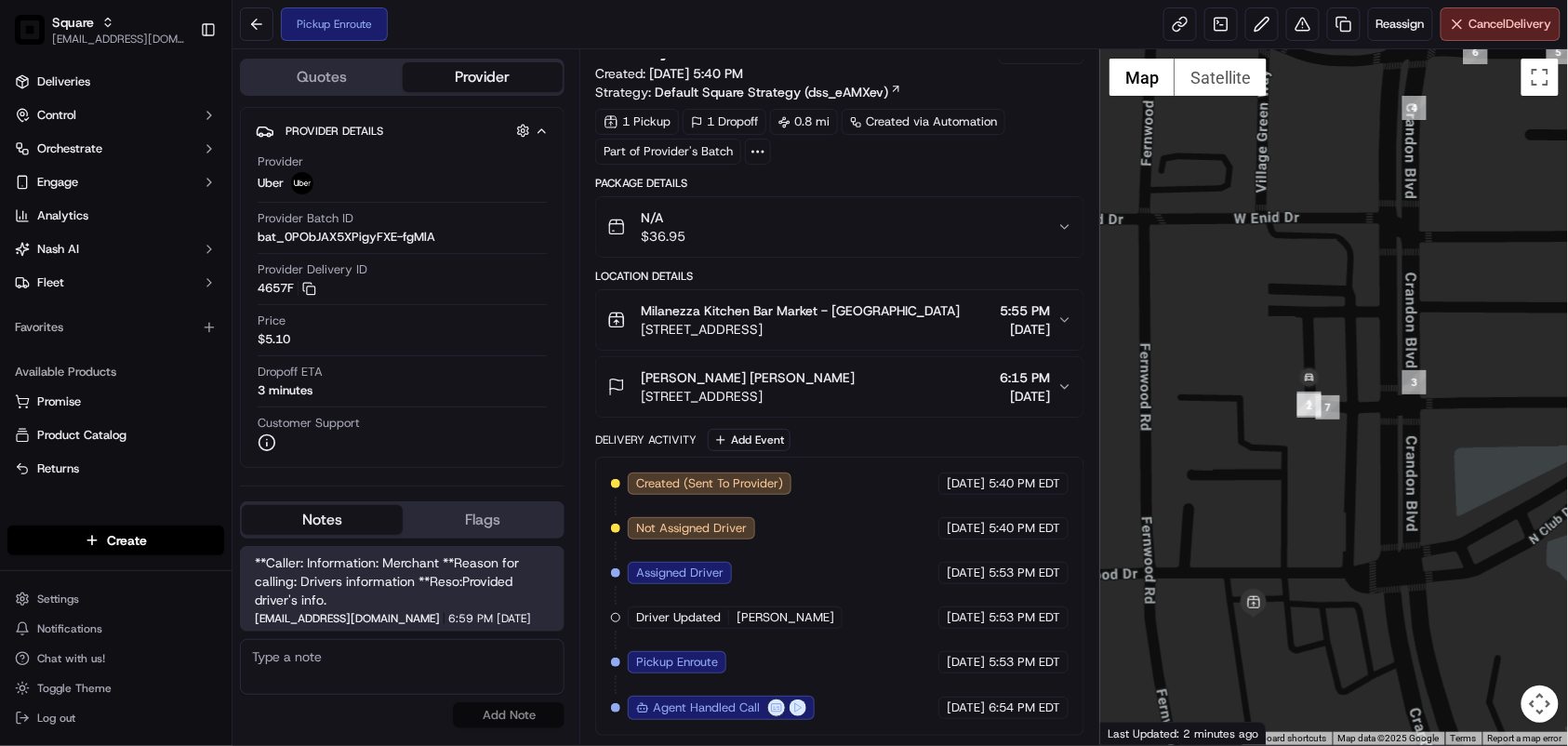
drag, startPoint x: 1358, startPoint y: 486, endPoint x: 1329, endPoint y: 477, distance: 30.4
click at [1329, 477] on div at bounding box center [1333, 396] width 467 height 695
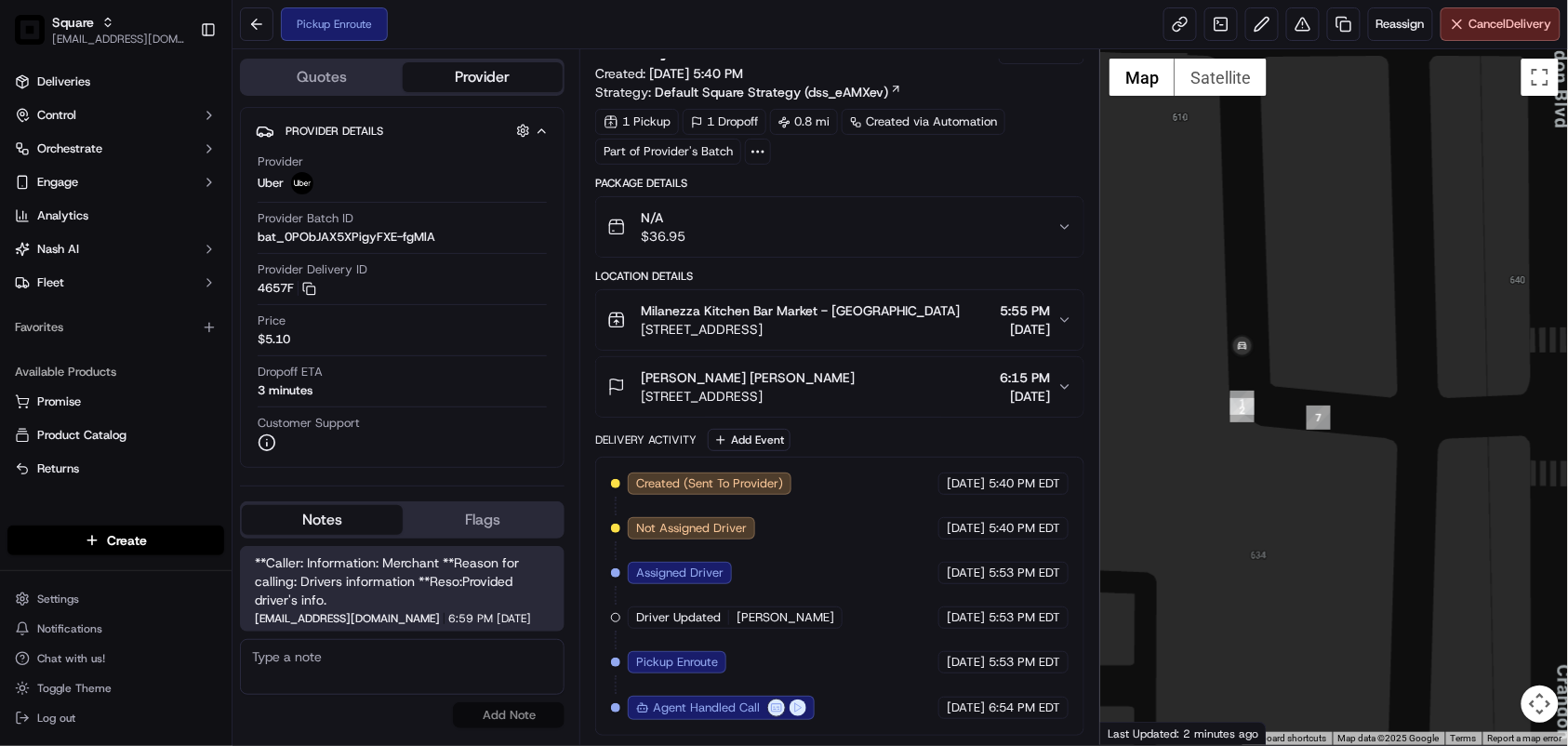
drag, startPoint x: 1358, startPoint y: 457, endPoint x: 1360, endPoint y: 533, distance: 76.0
click at [1360, 533] on div at bounding box center [1333, 396] width 467 height 695
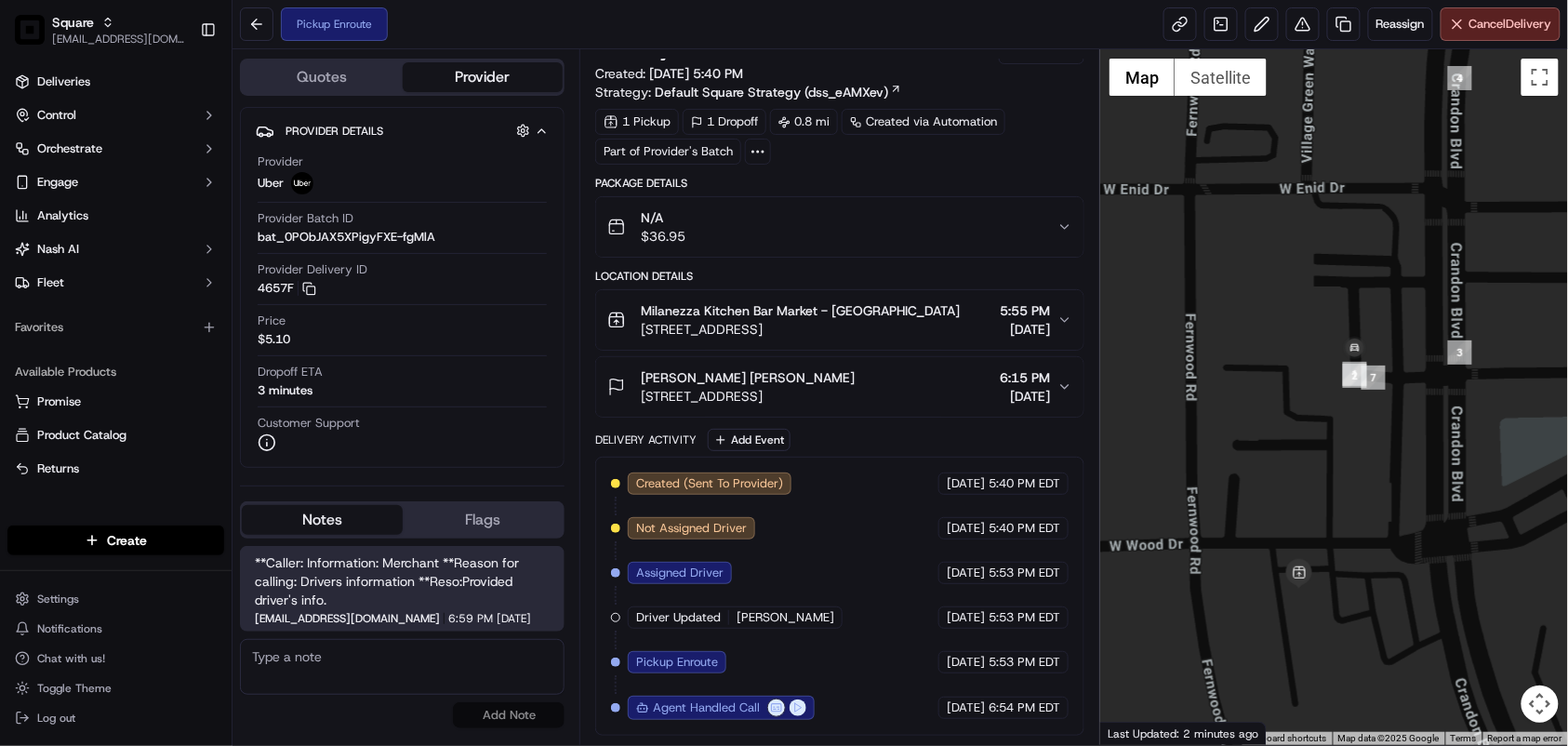
drag, startPoint x: 1378, startPoint y: 573, endPoint x: 1401, endPoint y: 444, distance: 131.0
click at [1401, 444] on div at bounding box center [1333, 396] width 467 height 695
click at [573, 569] on div "Quotes Provider Provider Details Hidden ( 2 ) Provider Uber Provider Batch ID b…" at bounding box center [405, 396] width 347 height 695
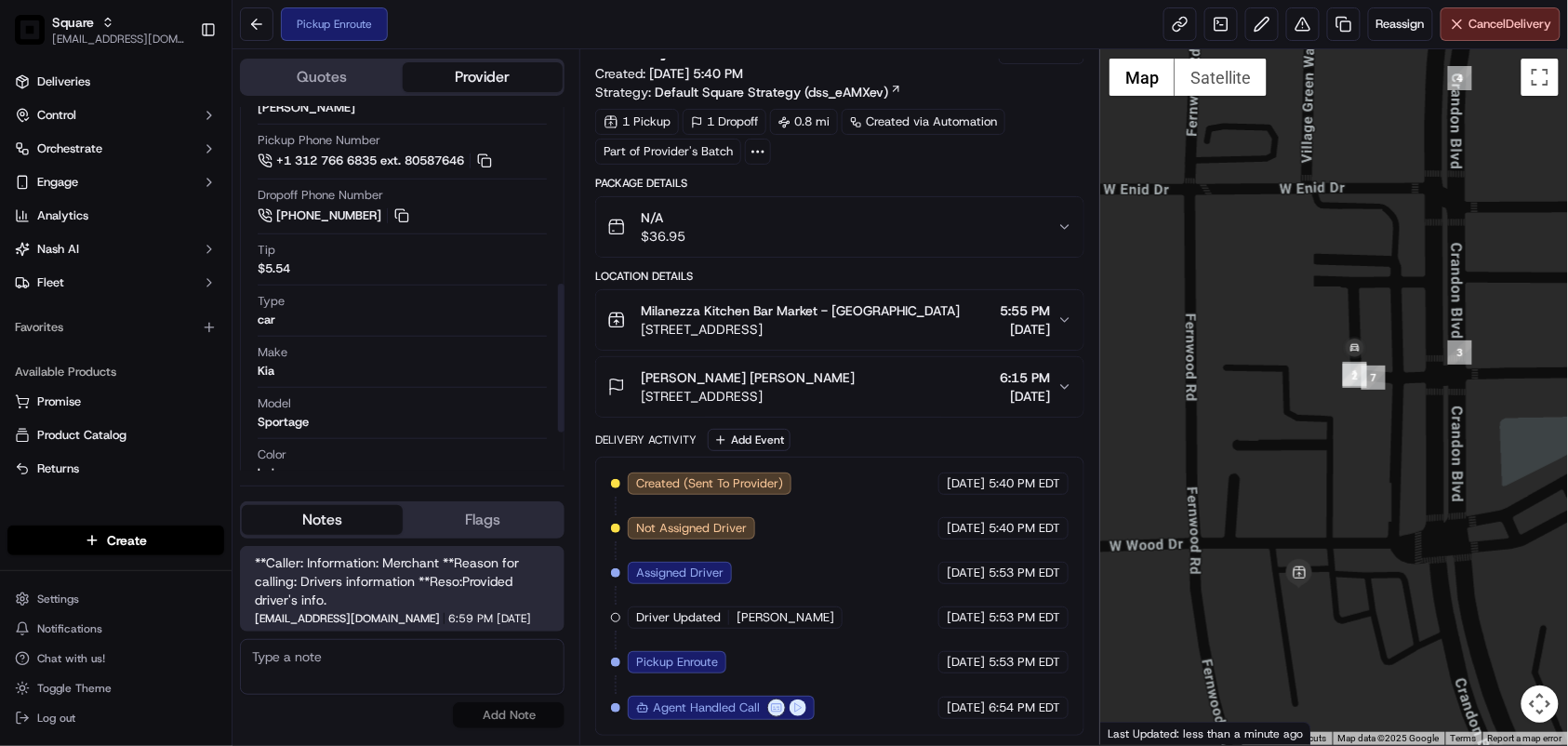
scroll to position [419, 0]
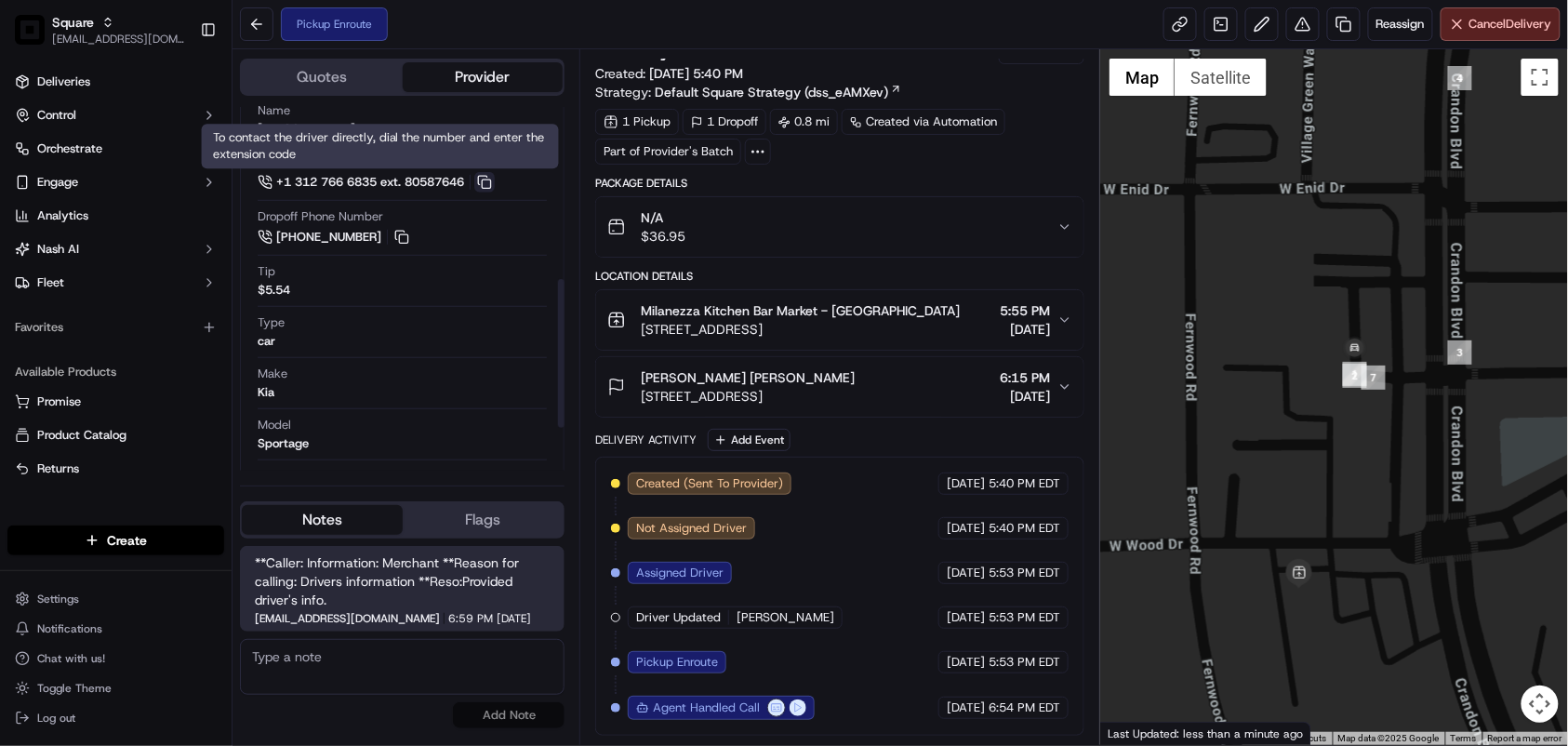
click at [494, 186] on button at bounding box center [484, 182] width 20 height 20
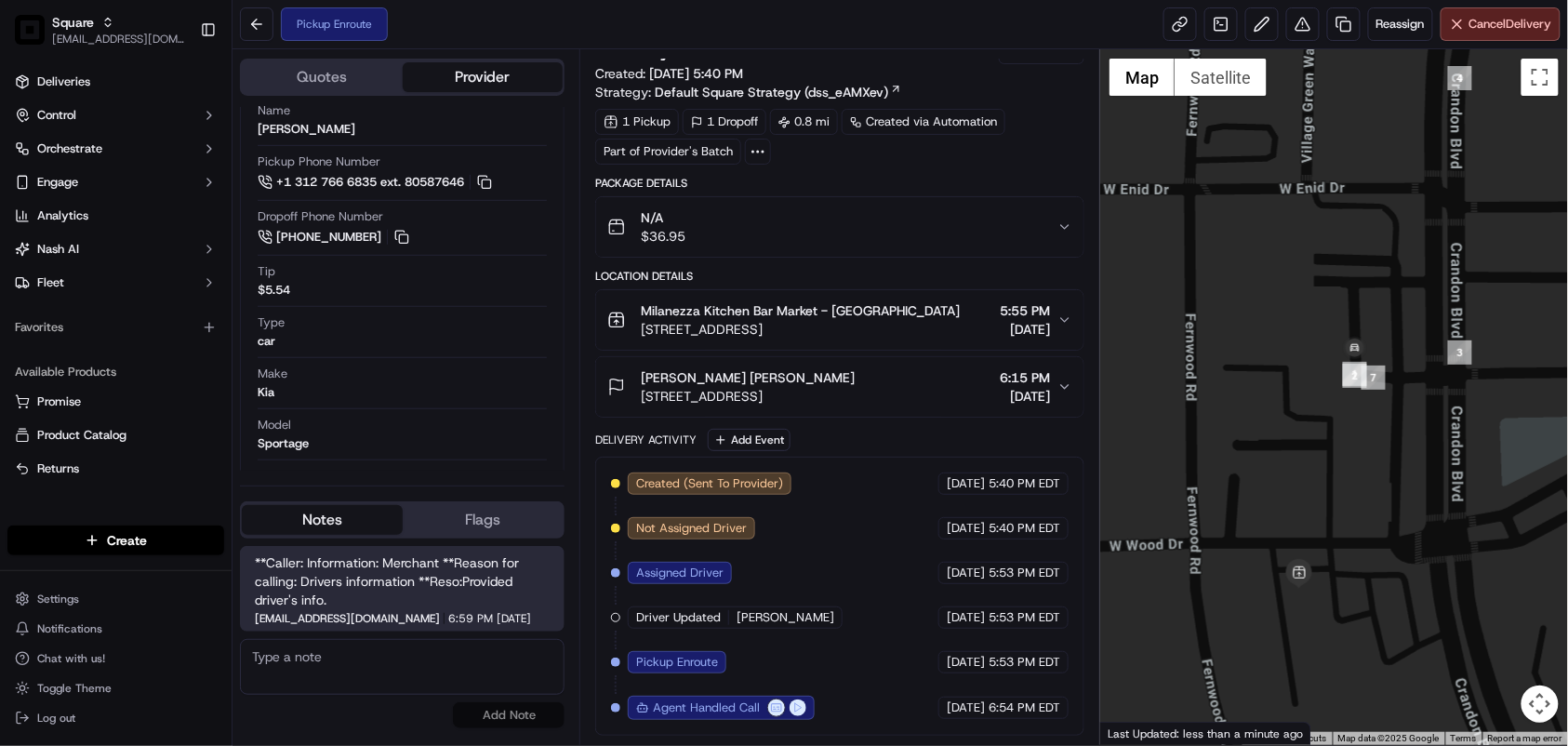
click at [925, 165] on div "Summary 5246832 Created: 09/22/2025 5:40 PM Strategy: Default Square Strategy (…" at bounding box center [840, 386] width 489 height 697
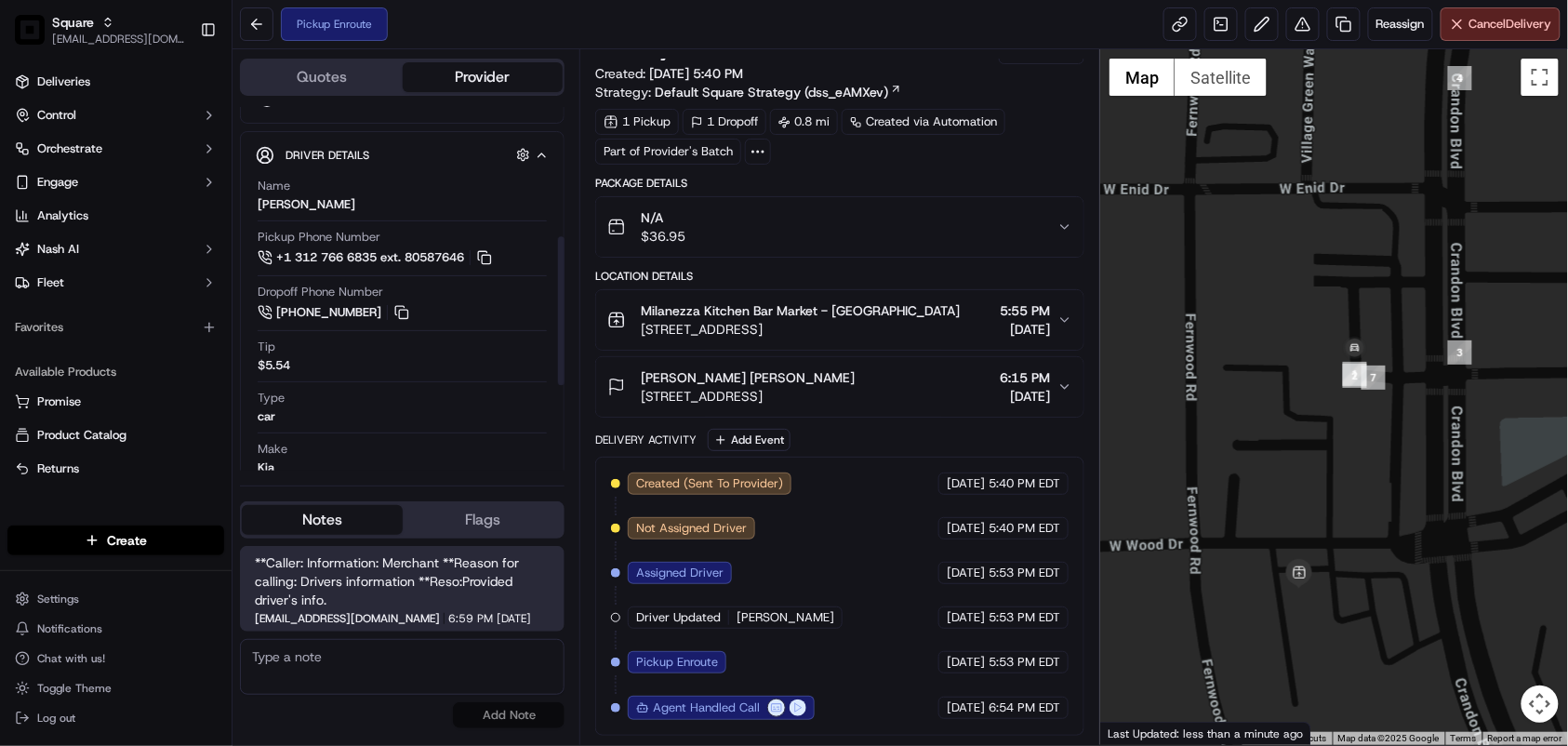
scroll to position [317, 0]
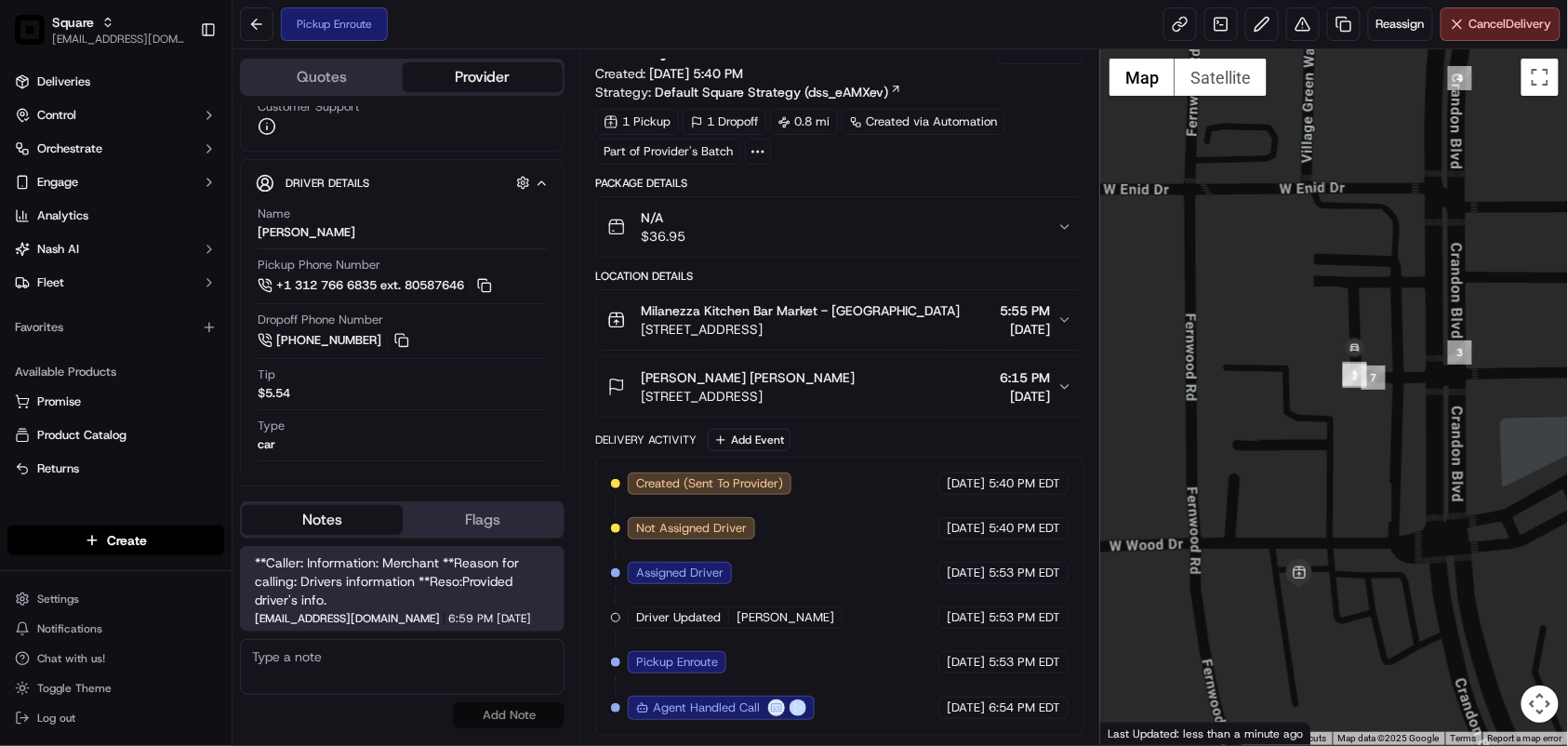
click at [795, 704] on button at bounding box center [797, 707] width 17 height 17
click at [797, 710] on button at bounding box center [797, 707] width 17 height 17
drag, startPoint x: 856, startPoint y: 429, endPoint x: 950, endPoint y: 429, distance: 94.0
click at [856, 429] on div "Delivery Activity Add Event" at bounding box center [840, 439] width 489 height 22
drag, startPoint x: 944, startPoint y: 275, endPoint x: 952, endPoint y: 290, distance: 17.0
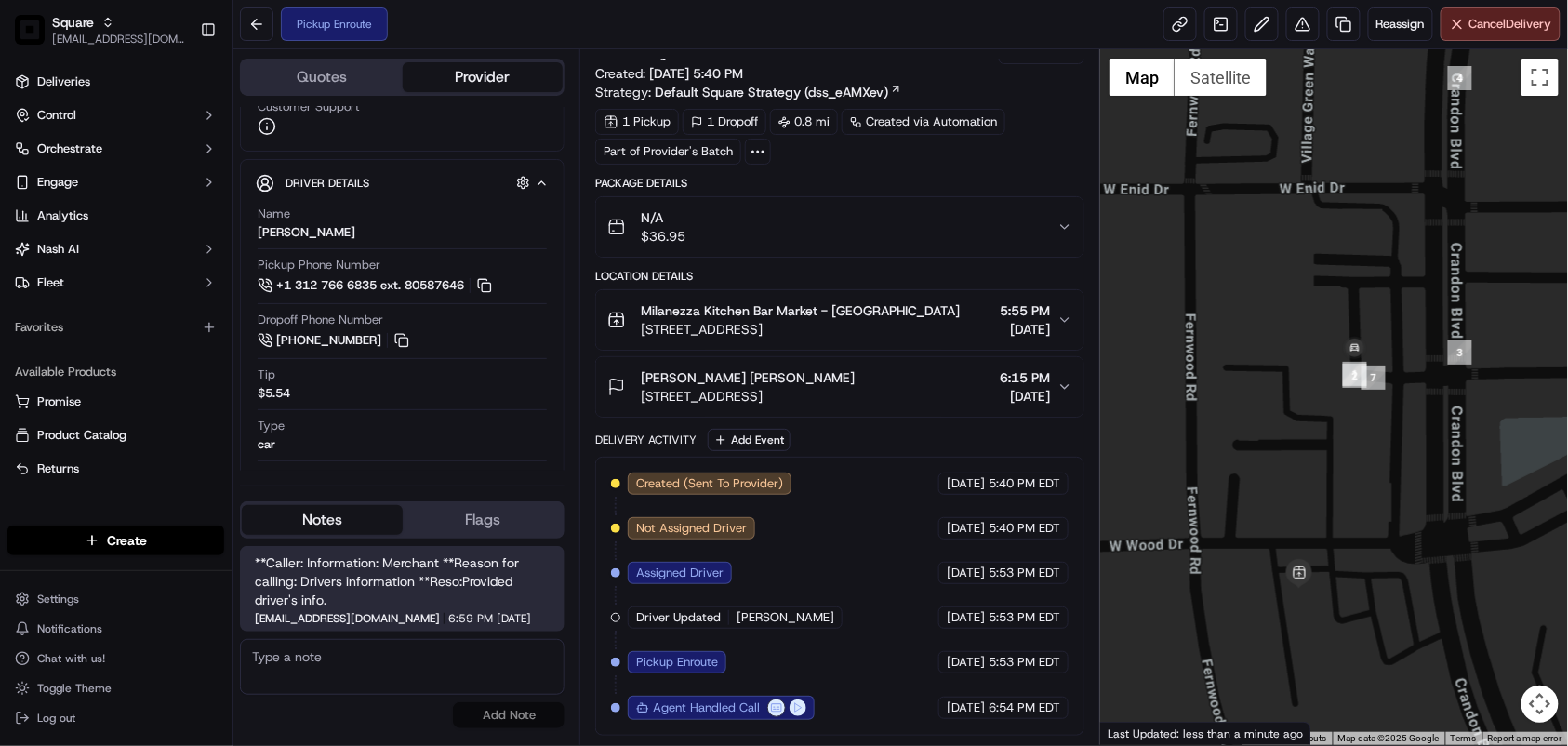
click at [944, 275] on div "Location Details" at bounding box center [840, 276] width 489 height 15
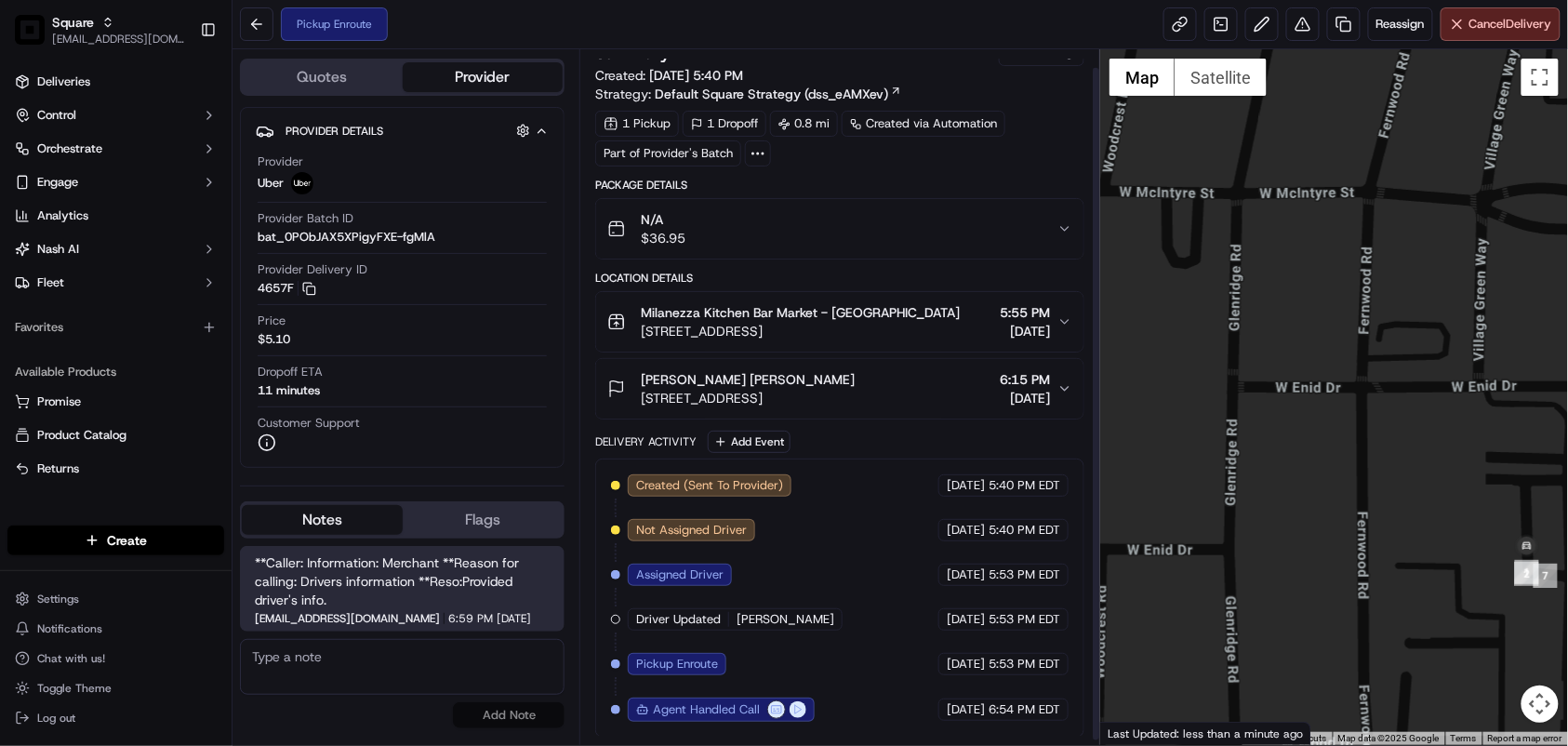
scroll to position [23, 0]
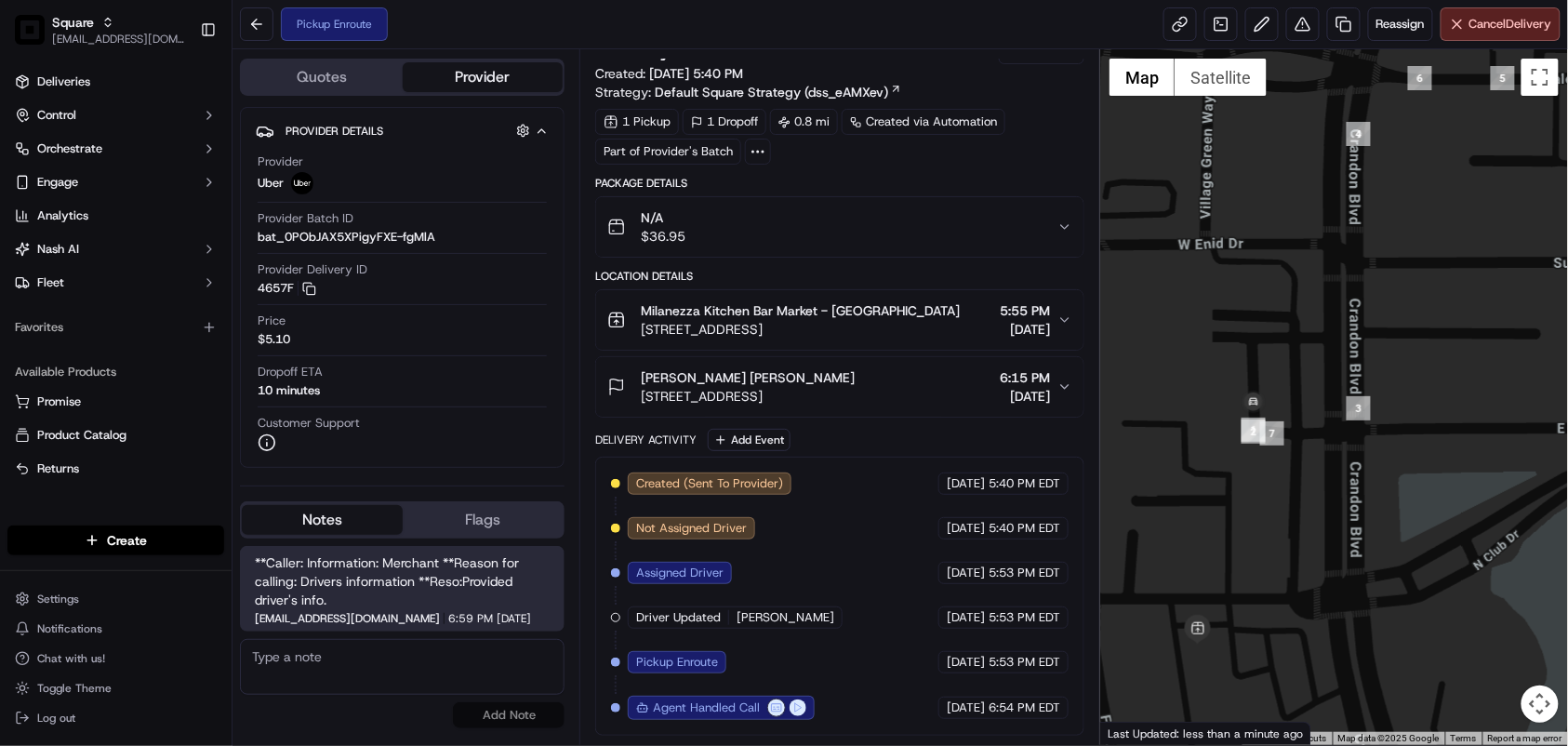
drag, startPoint x: 800, startPoint y: 708, endPoint x: 811, endPoint y: 725, distance: 20.2
click at [800, 708] on button at bounding box center [797, 707] width 17 height 17
click at [800, 704] on button at bounding box center [797, 707] width 17 height 17
click at [1080, 674] on div "Created (Sent To Provider) Uber 09/22/2025 5:40 PM EDT Not Assigned Driver Uber…" at bounding box center [840, 595] width 489 height 279
click at [596, 667] on div "Created (Sent To Provider) Uber 09/22/2025 5:40 PM EDT Not Assigned Driver Uber…" at bounding box center [840, 595] width 489 height 279
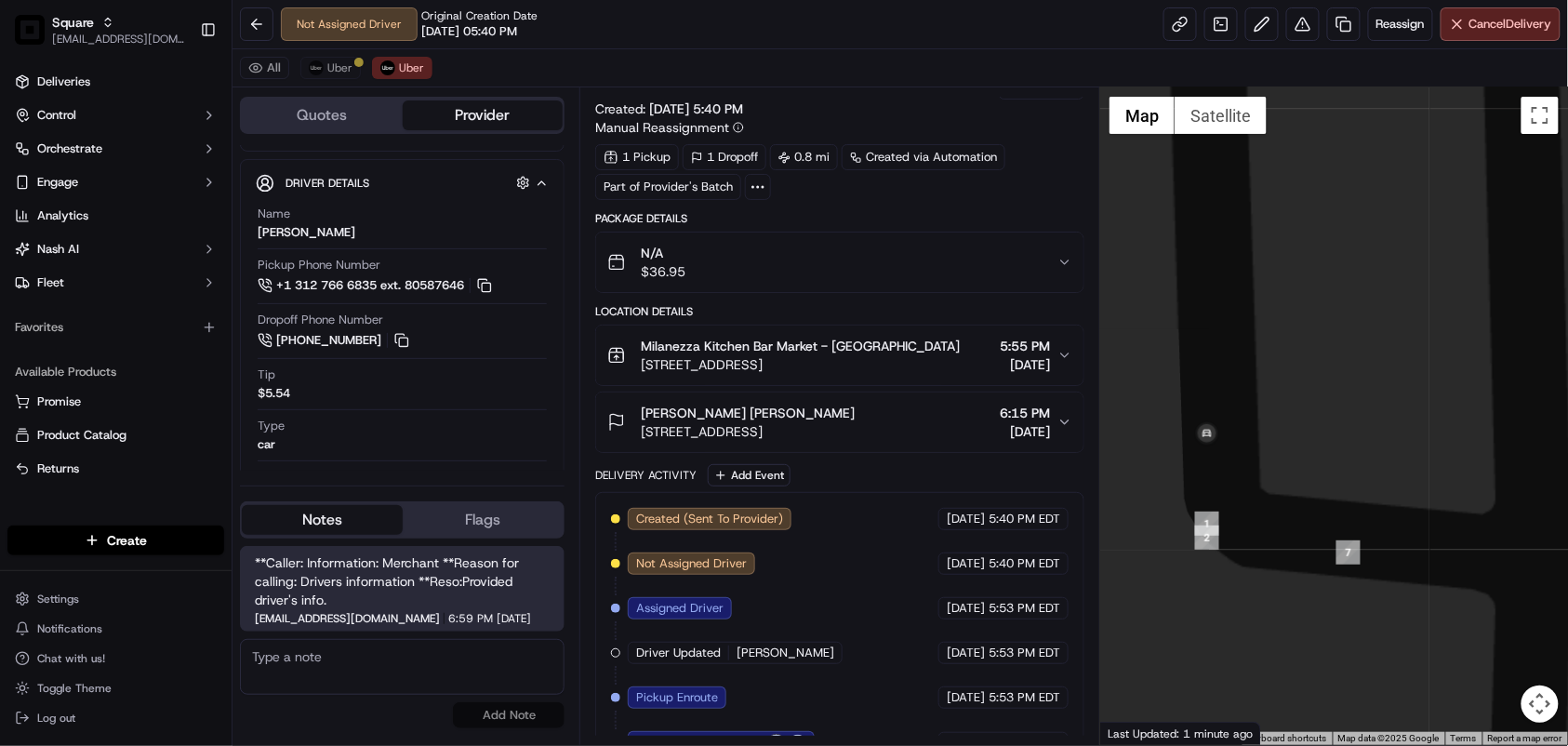
scroll to position [471, 0]
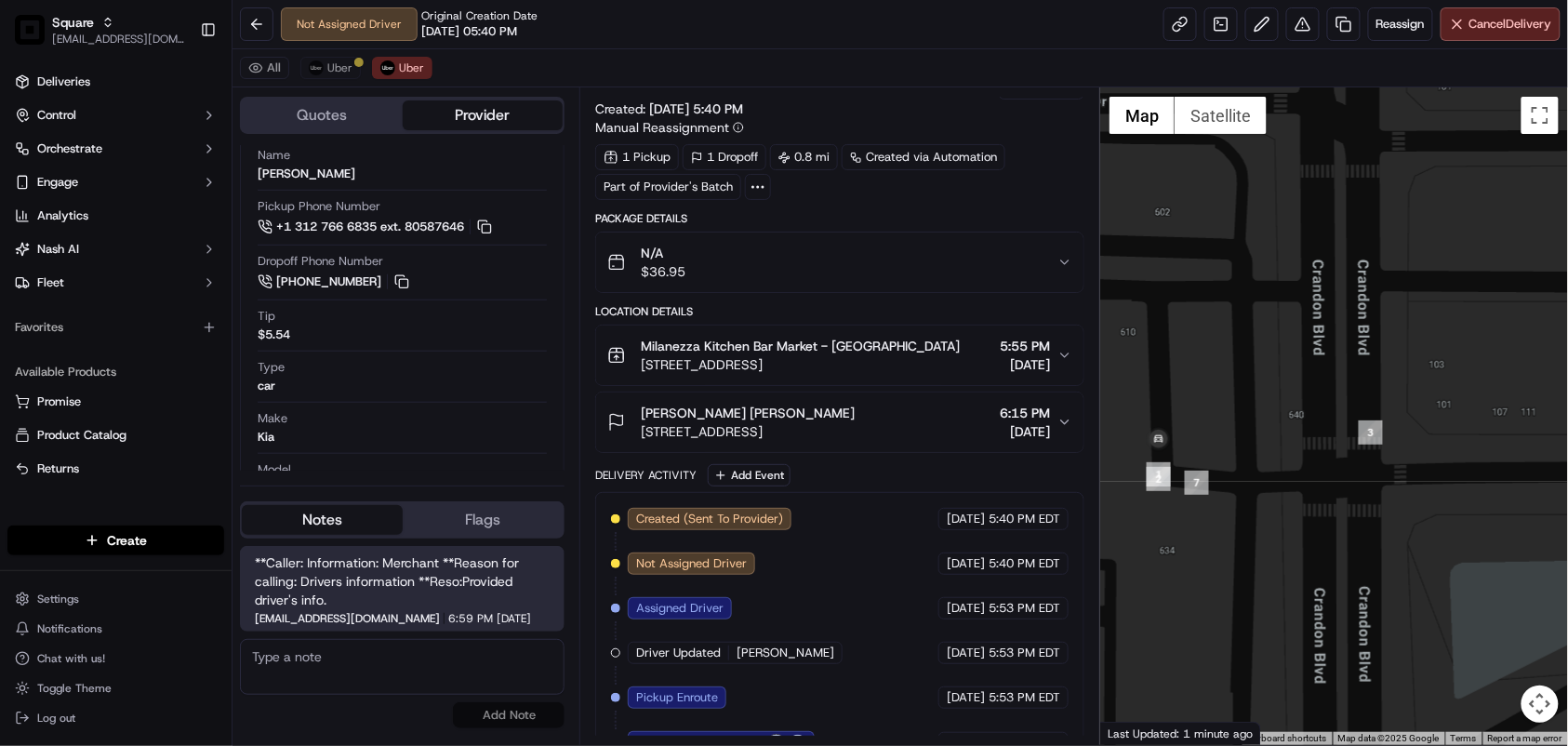
drag, startPoint x: 940, startPoint y: 368, endPoint x: 642, endPoint y: 367, distance: 298.0
click at [642, 367] on div "Milanezza Kitchen Bar Market - Key Biscayne 700 Crandon Blvd, Key Biscayne, FL …" at bounding box center [832, 355] width 450 height 37
copy span "700 Crandon Blvd, Key Biscayne, FL 33149, USA"
click at [329, 66] on span "Uber" at bounding box center [340, 68] width 25 height 15
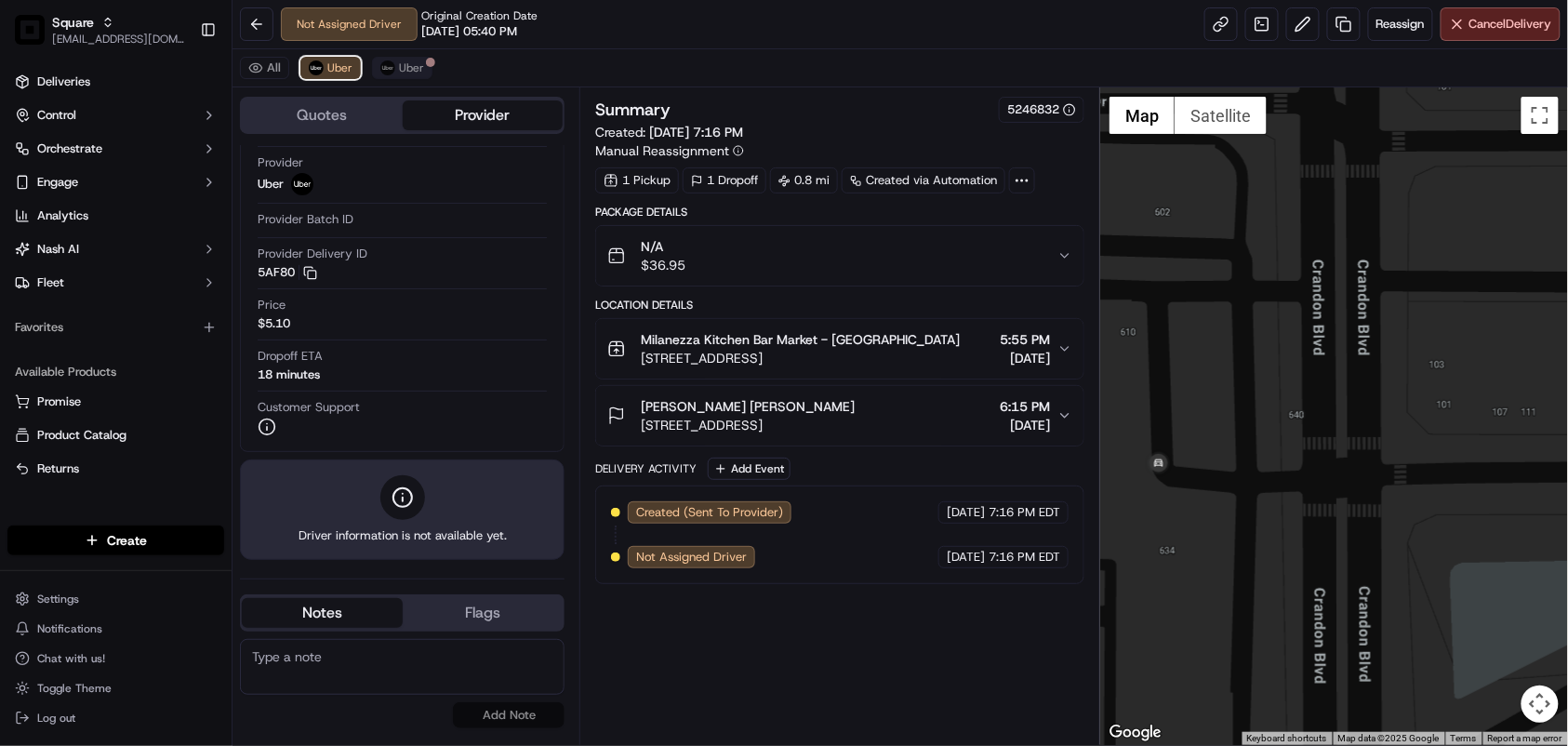
scroll to position [0, 0]
click at [412, 65] on span "Uber" at bounding box center [410, 68] width 25 height 15
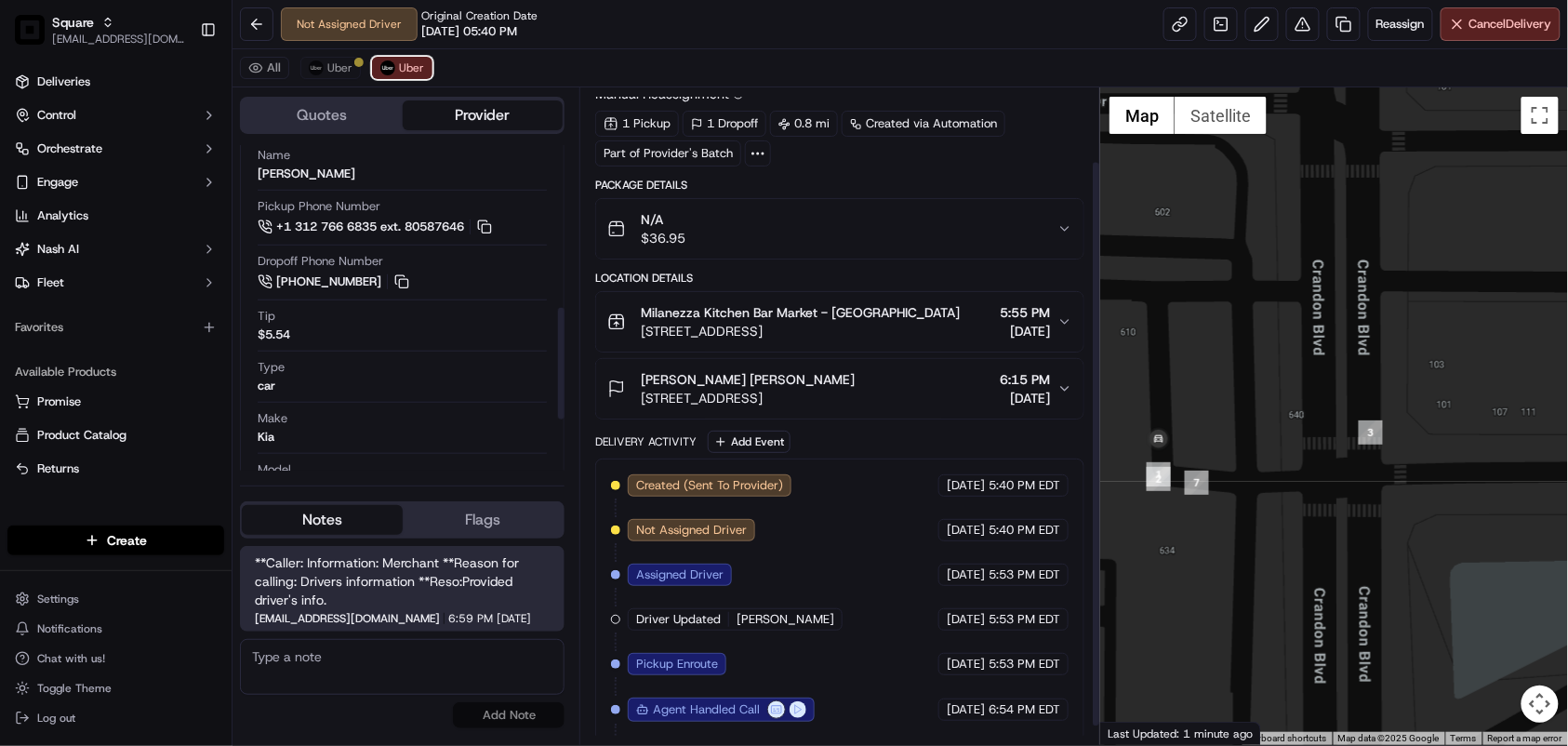
scroll to position [105, 0]
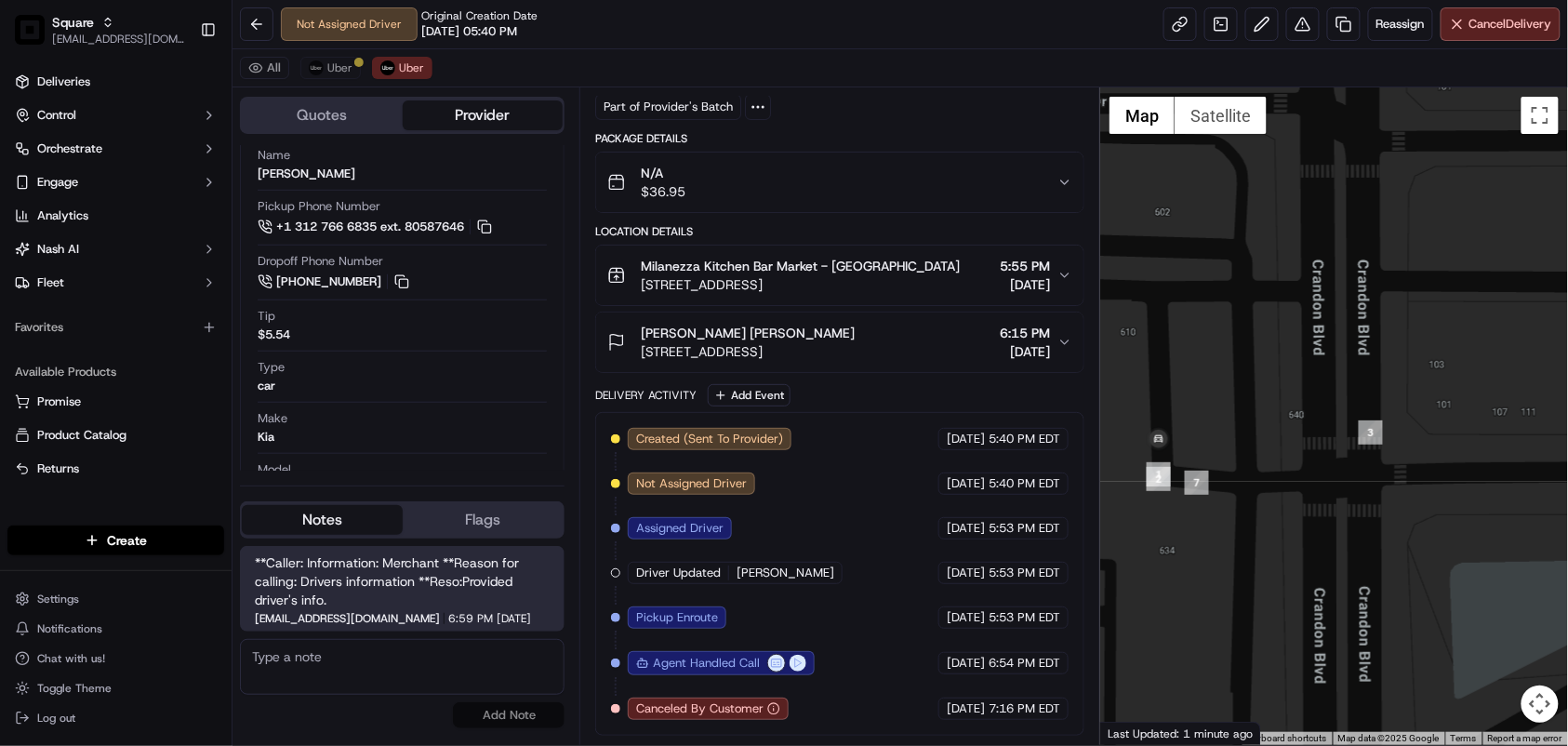
click at [1001, 394] on div "Delivery Activity Add Event" at bounding box center [840, 395] width 489 height 22
click at [376, 660] on textarea at bounding box center [401, 667] width 325 height 56
paste textarea "Caller Details: Merchant Reason for call: Waiting for the driver Resolution: Ca…"
type textarea "Caller Details: Merchant Reason for call: Waiting for the driver Resolution: Ca…"
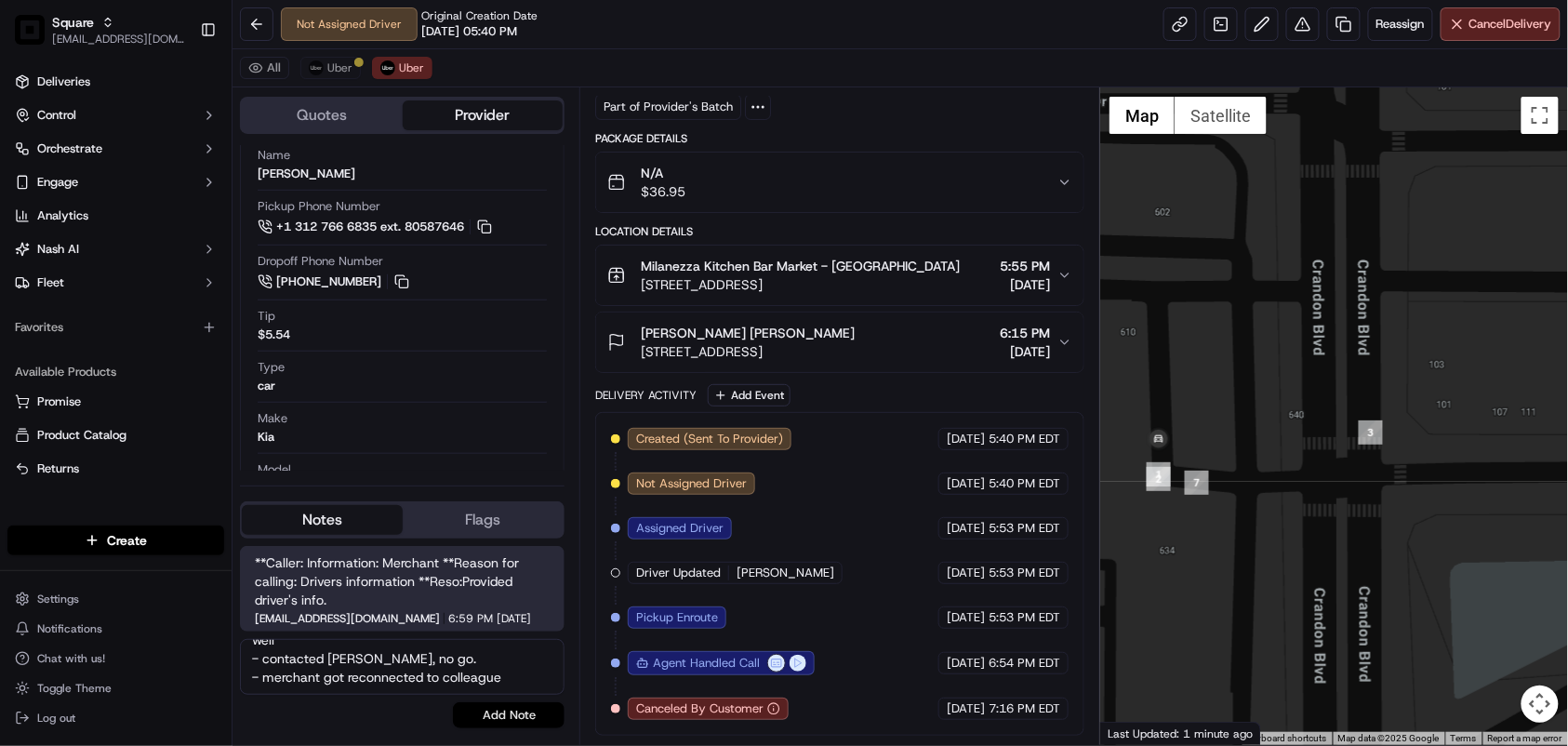
click at [498, 717] on button "Add Note" at bounding box center [508, 715] width 112 height 26
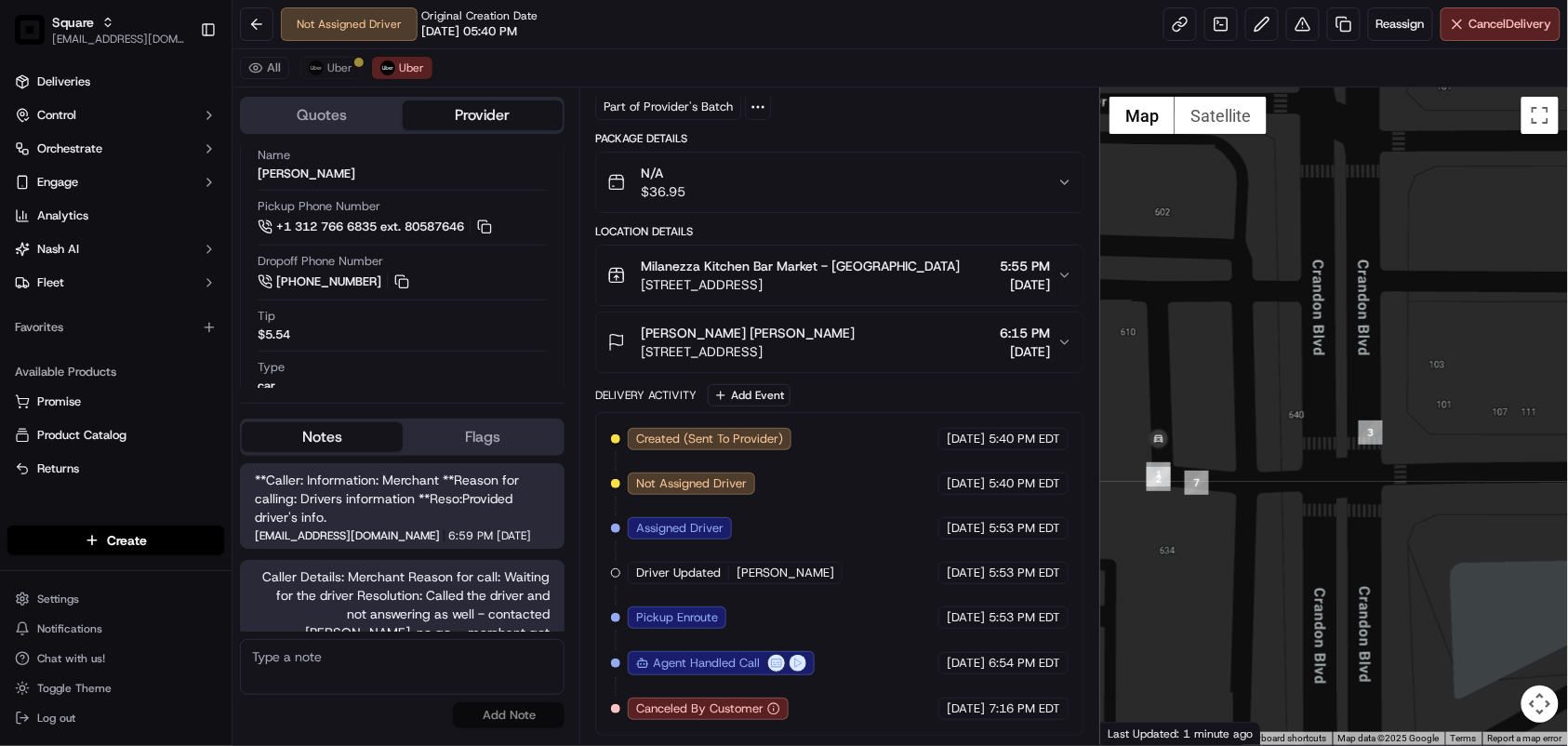
scroll to position [32, 0]
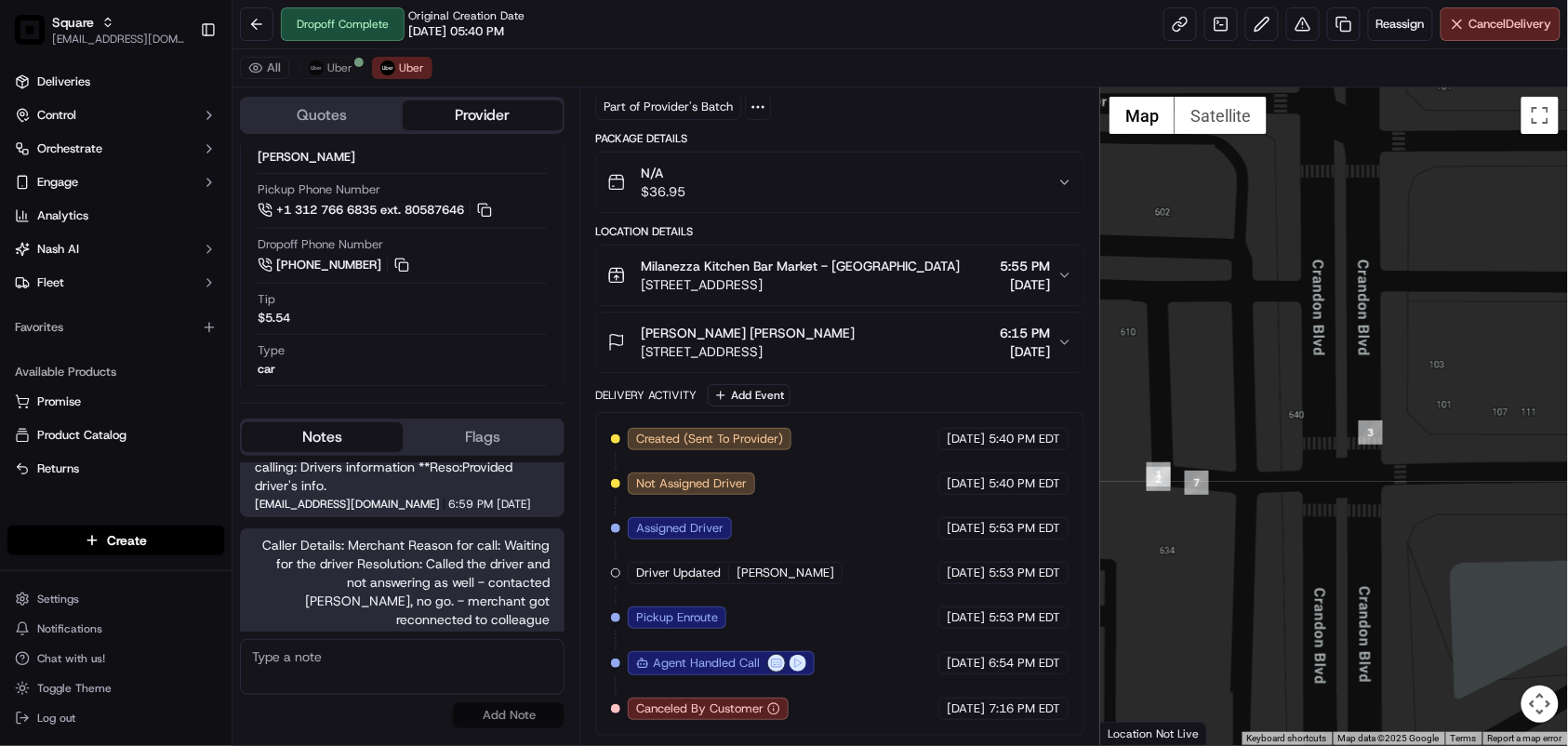
click at [621, 739] on div "Summary 5246832 Created: 09/22/2025 5:40 PM Manual Reassignment 1 Pickup 1 Drop…" at bounding box center [839, 416] width 520 height 657
